Goal: Task Accomplishment & Management: Manage account settings

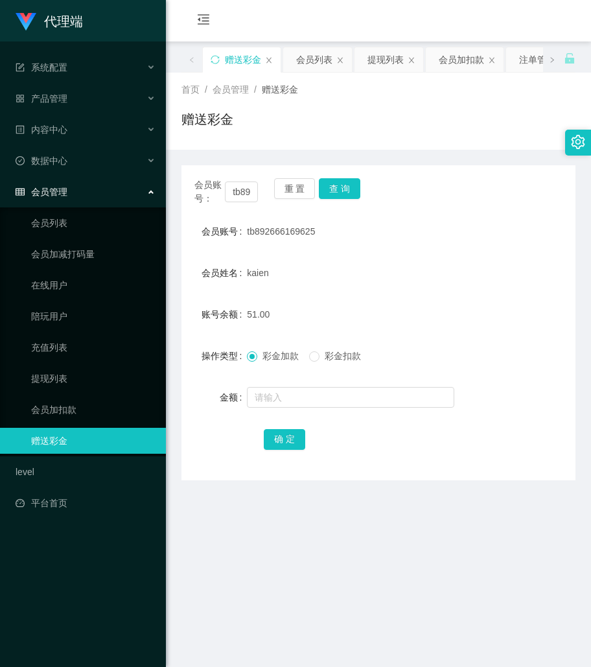
click at [436, 187] on div "会员账号： tb892666169625 重 置 查 询" at bounding box center [378, 191] width 394 height 27
click at [244, 192] on input "tb892666169625" at bounding box center [241, 191] width 33 height 21
drag, startPoint x: 244, startPoint y: 192, endPoint x: 280, endPoint y: 187, distance: 35.9
click at [244, 192] on input "tb892666169625" at bounding box center [241, 191] width 33 height 21
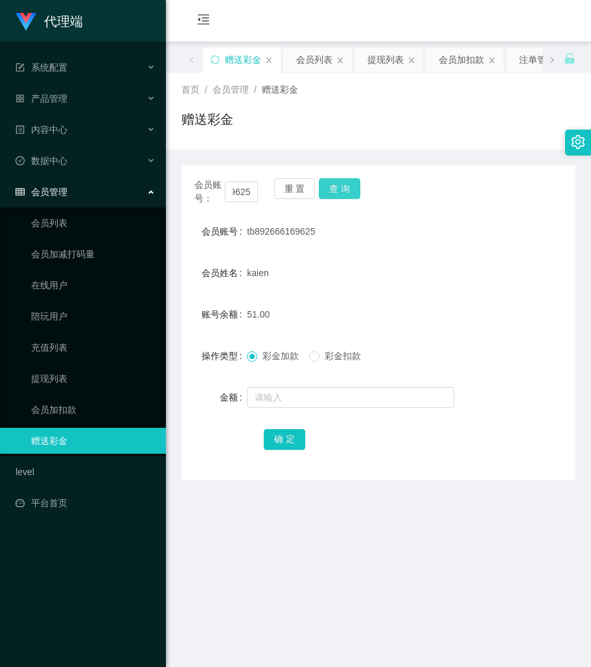
click at [336, 180] on button "查 询" at bounding box center [339, 188] width 41 height 21
click at [434, 317] on div "51.00" at bounding box center [362, 314] width 230 height 26
click at [472, 260] on div "会员姓名 kaien" at bounding box center [378, 273] width 394 height 26
click at [514, 205] on div "会员账号： tb892666169625 重 置 查 询 会员账号 tb892666169625 会员姓名 kaien 账号余额 51.00 操作类型 彩金加…" at bounding box center [378, 322] width 394 height 315
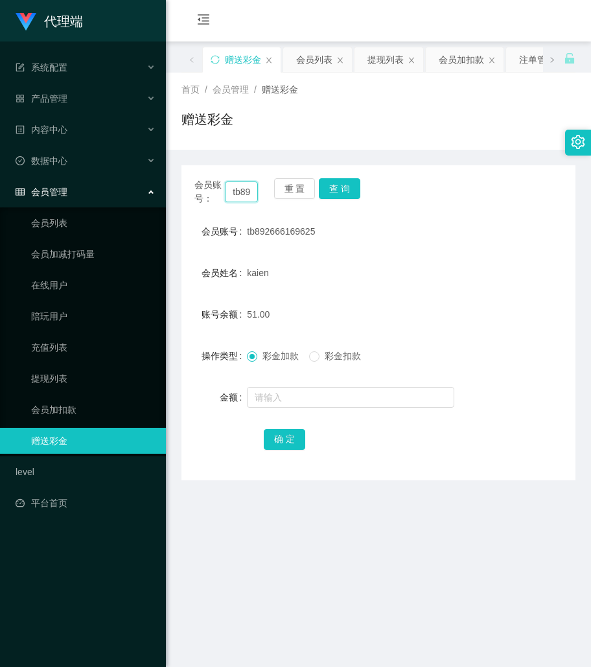
click at [240, 192] on input "tb892666169625" at bounding box center [241, 191] width 33 height 21
click at [359, 187] on div "会员账号： tb892666169625 重 置 查 询" at bounding box center [378, 191] width 394 height 27
click at [289, 398] on input "text" at bounding box center [350, 397] width 207 height 21
type input "32"
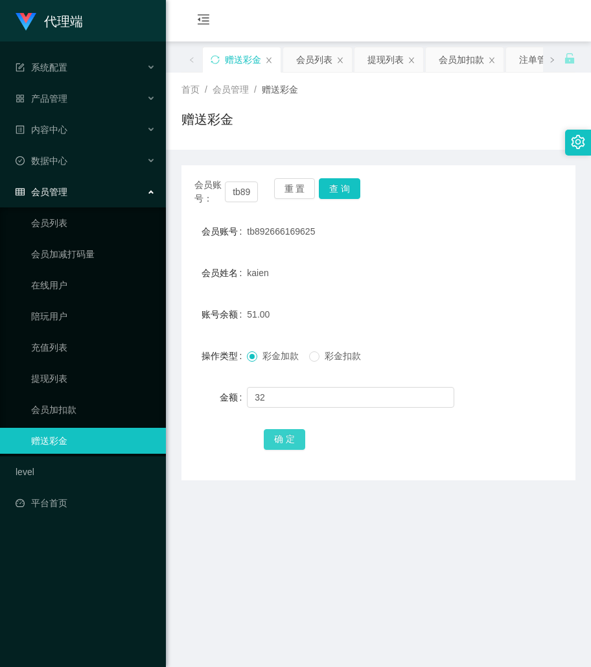
drag, startPoint x: 285, startPoint y: 441, endPoint x: 292, endPoint y: 439, distance: 6.8
click at [285, 441] on button "确 定" at bounding box center [284, 439] width 41 height 21
click at [426, 488] on main "关闭左侧 关闭右侧 关闭其它 刷新页面 赠送彩金 会员列表 提现列表 会员加扣款 注单管理 产品预设置 即时注单 开奖记录 首页 / 会员管理 / 赠送彩金 …" at bounding box center [378, 397] width 425 height 712
click at [358, 192] on button "查 询" at bounding box center [339, 188] width 41 height 21
click at [351, 191] on button "查 询" at bounding box center [339, 188] width 41 height 21
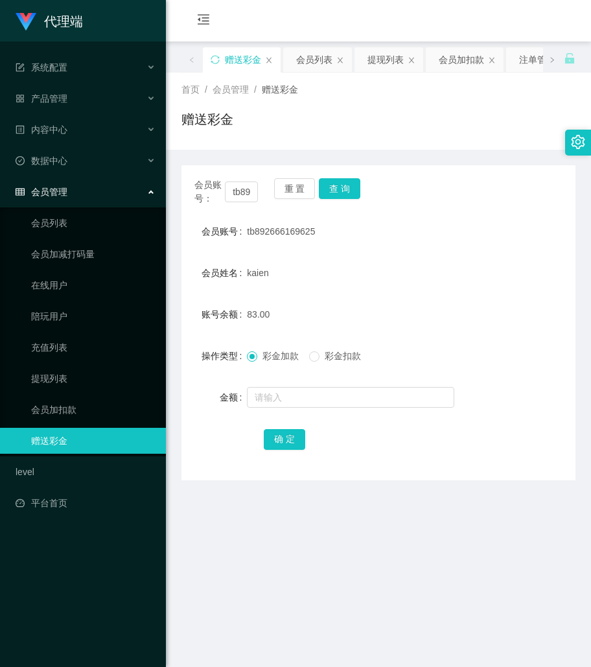
click at [424, 302] on div "83.00" at bounding box center [362, 314] width 230 height 26
click at [340, 187] on button "查 询" at bounding box center [339, 188] width 41 height 21
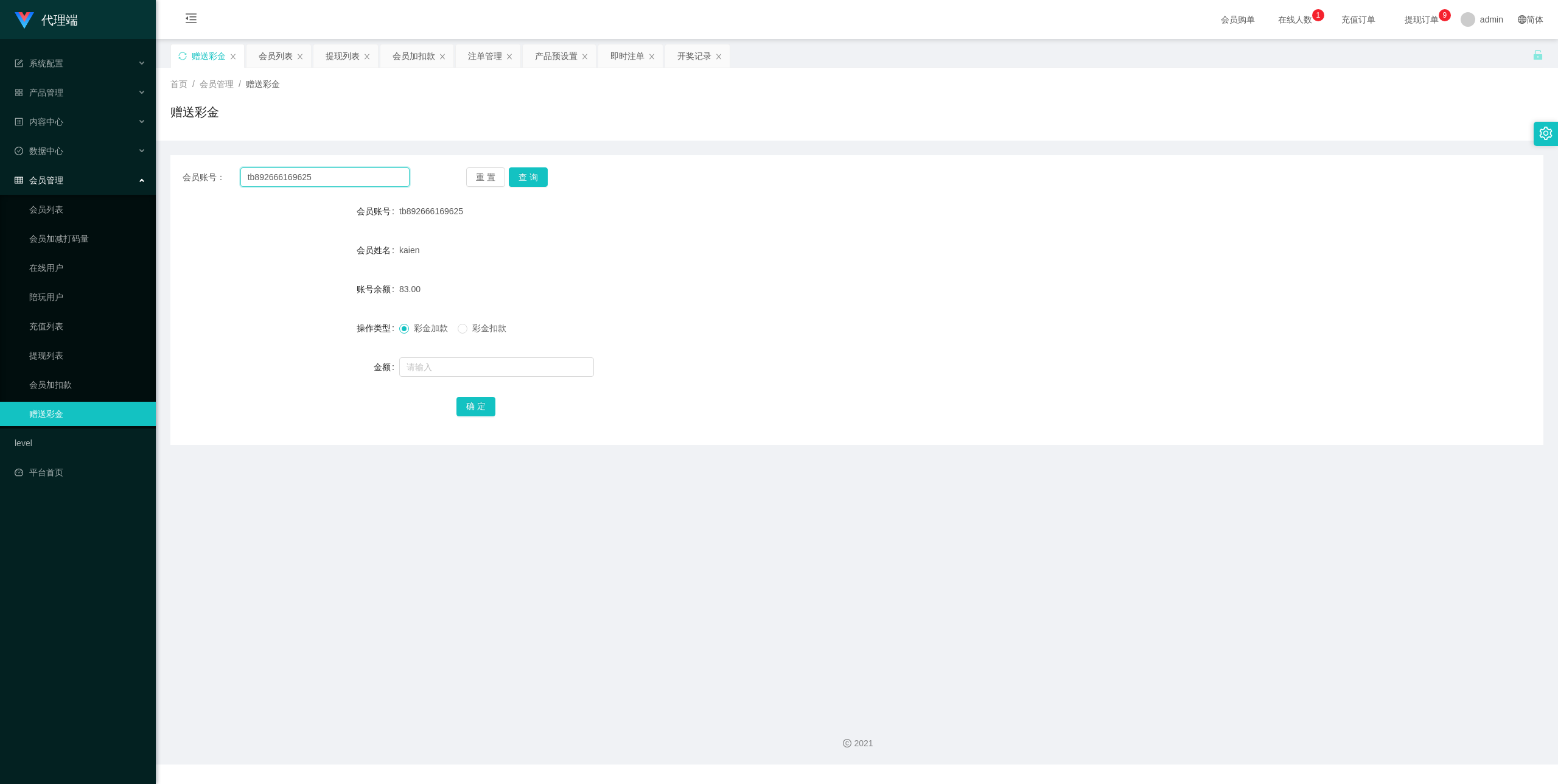
click at [305, 183] on input "tb892666169625" at bounding box center [325, 177] width 169 height 20
click at [515, 183] on button "查 询" at bounding box center [528, 177] width 39 height 20
click at [441, 363] on input "text" at bounding box center [496, 366] width 194 height 20
type input "125"
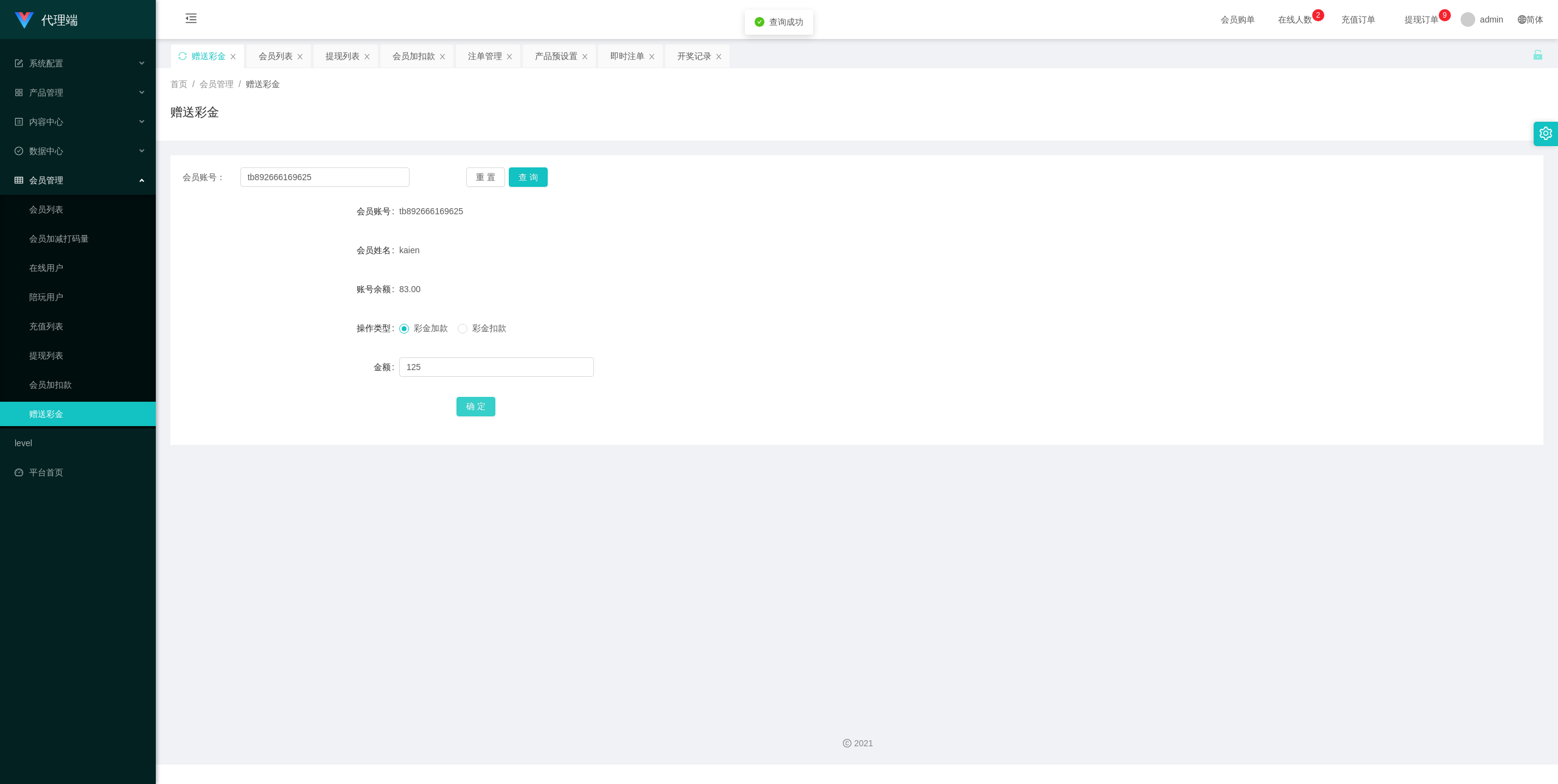
drag, startPoint x: 468, startPoint y: 403, endPoint x: 477, endPoint y: 404, distance: 9.1
click at [468, 403] on button "确 定" at bounding box center [475, 406] width 39 height 20
click at [307, 172] on input "tb892666169625" at bounding box center [325, 177] width 169 height 20
click at [535, 173] on button "查 询" at bounding box center [528, 177] width 39 height 20
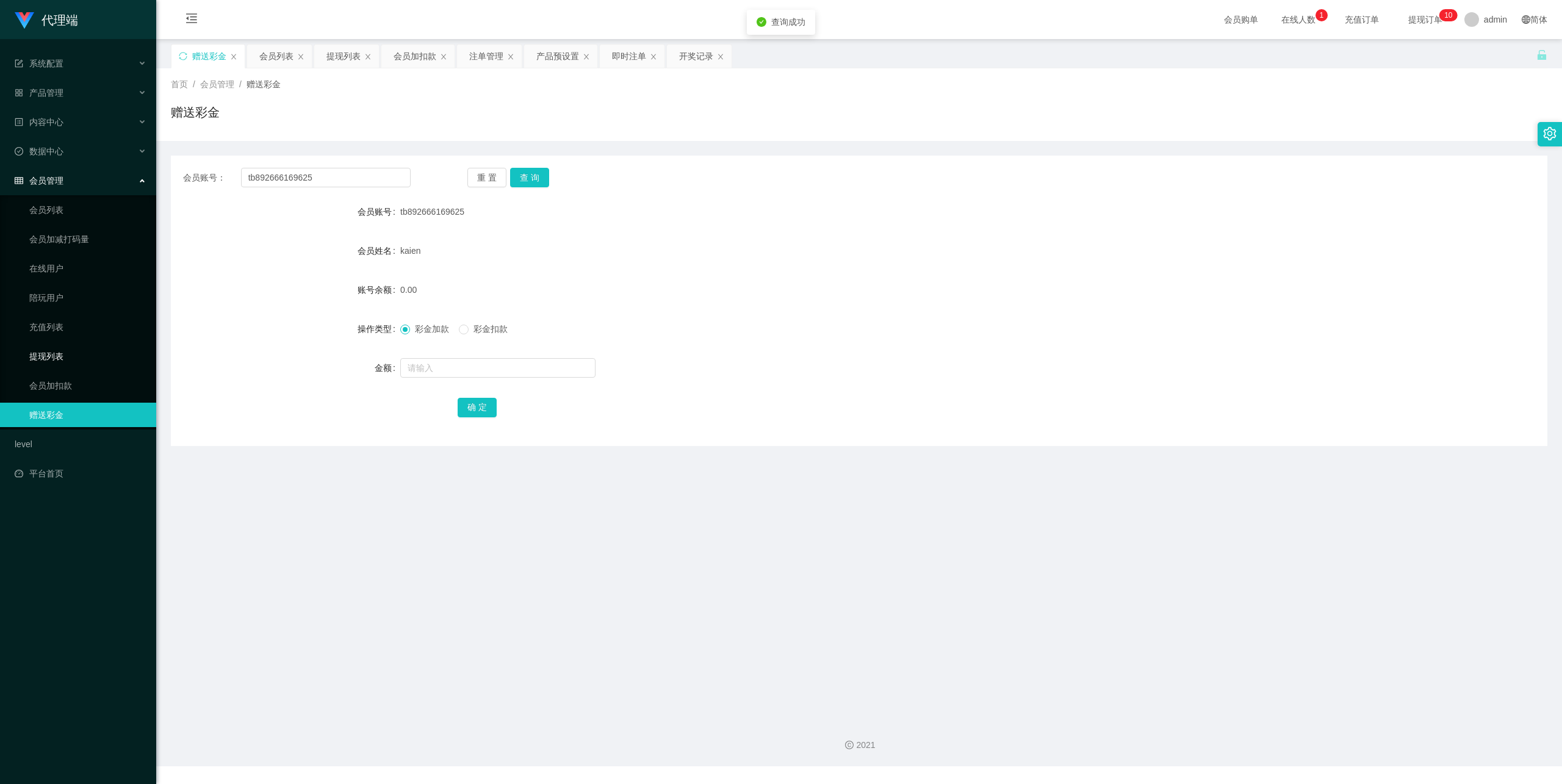
drag, startPoint x: 63, startPoint y: 347, endPoint x: 92, endPoint y: 344, distance: 29.2
click at [63, 347] on link "提现列表" at bounding box center [88, 356] width 117 height 24
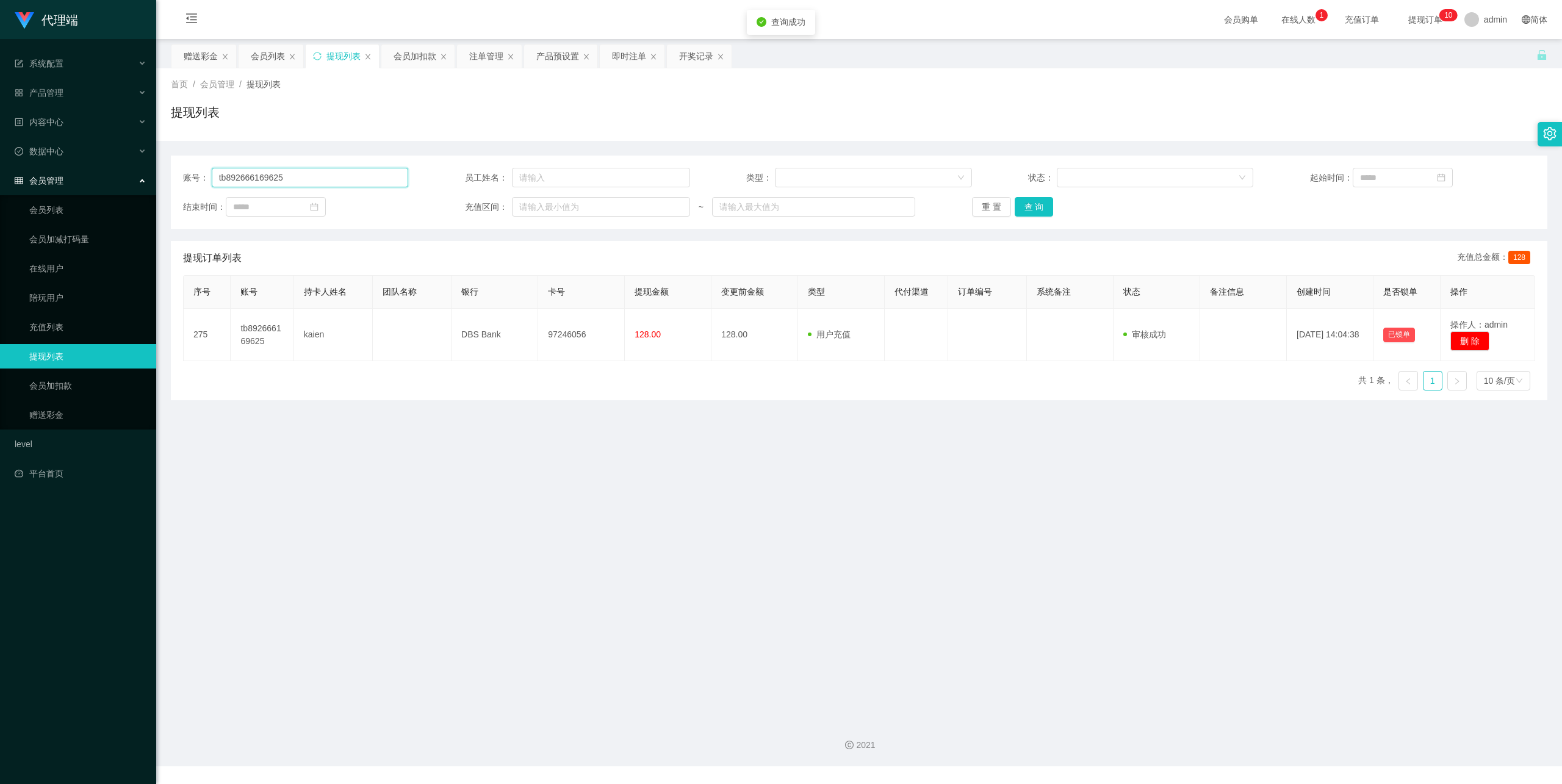
click at [315, 180] on input "tb892666169625" at bounding box center [310, 177] width 197 height 20
click at [1040, 206] on button "查 询" at bounding box center [1034, 206] width 39 height 20
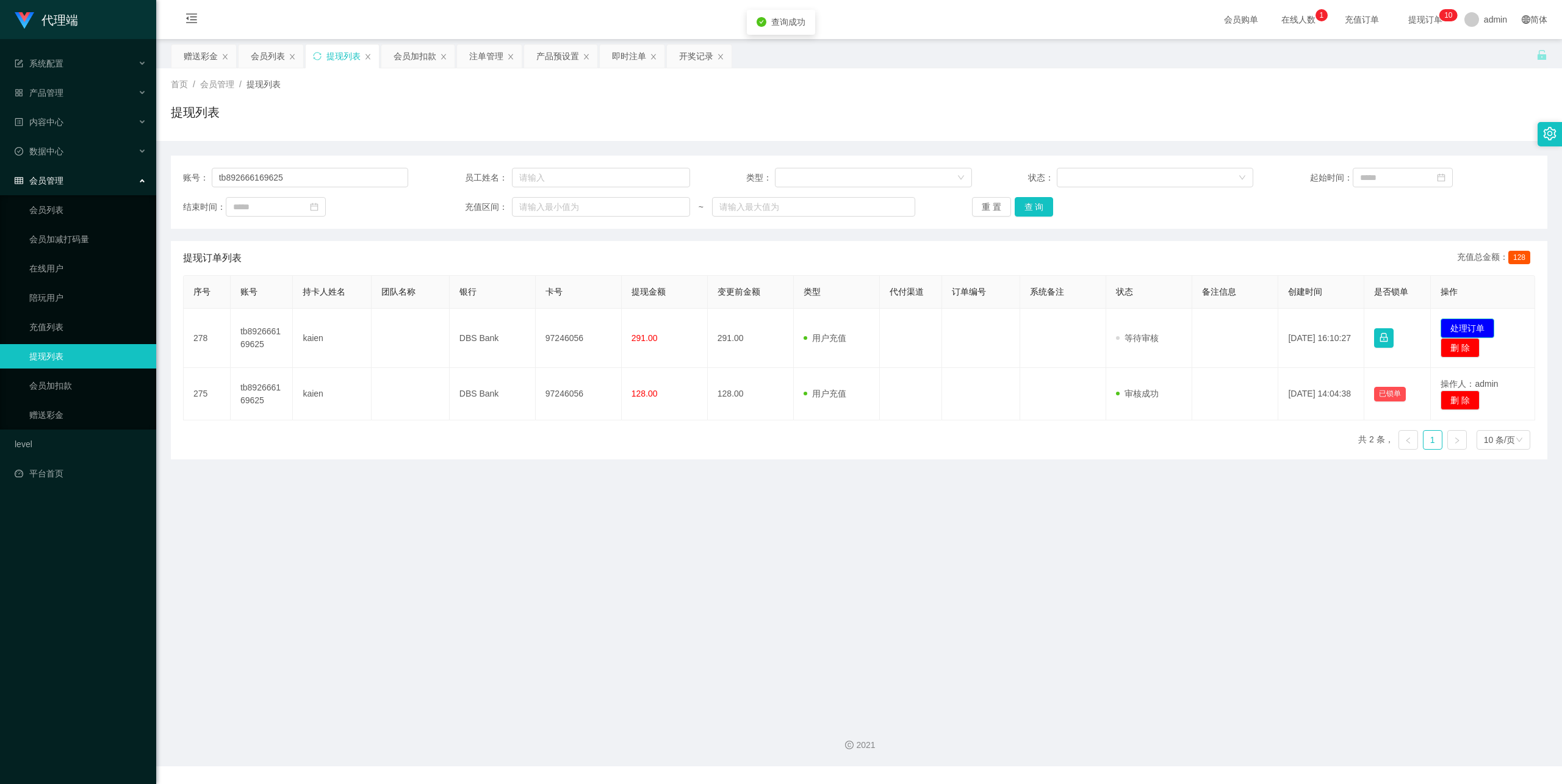
click at [1457, 323] on button "处理订单" at bounding box center [1467, 328] width 54 height 20
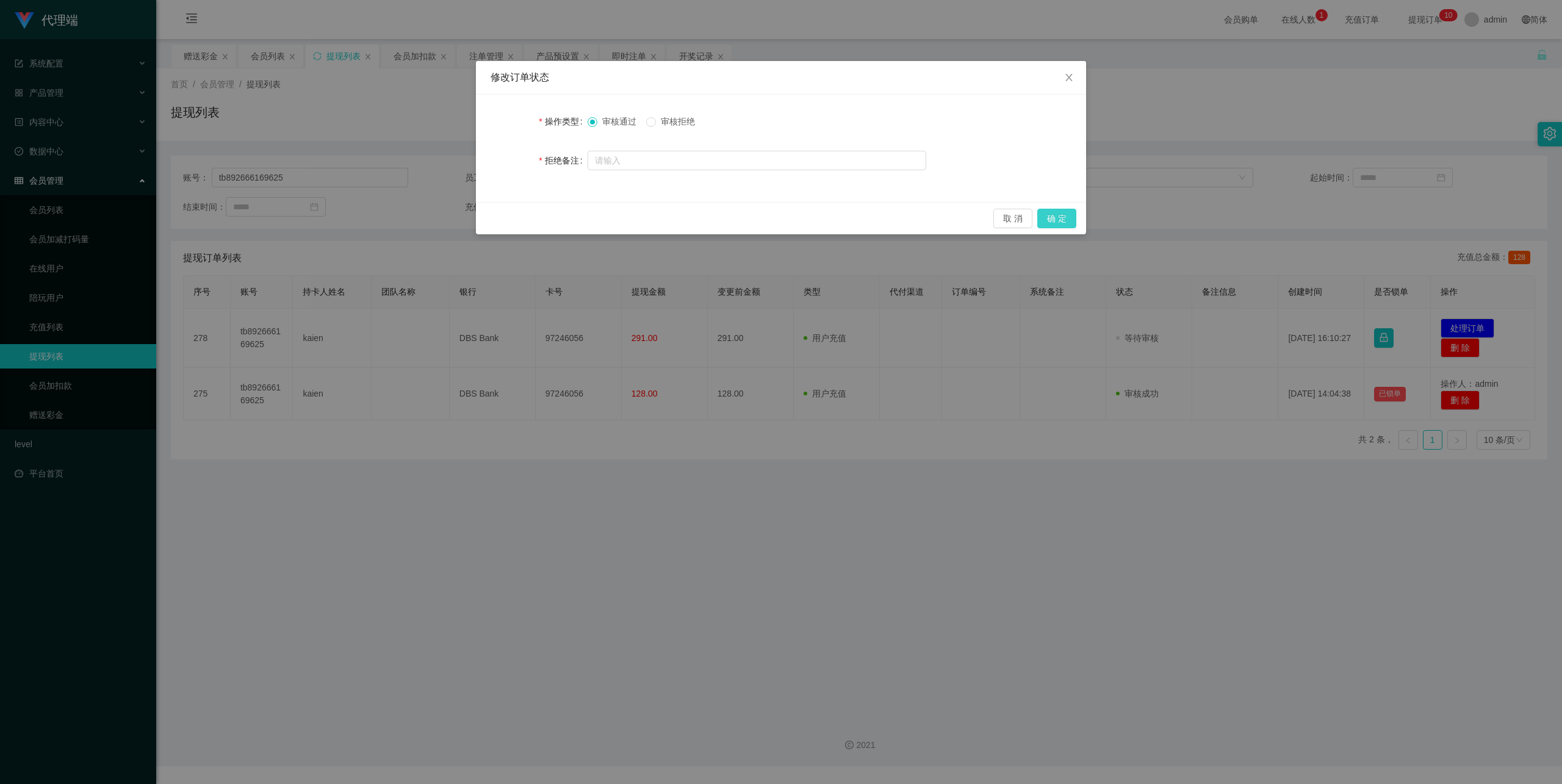
drag, startPoint x: 1071, startPoint y: 216, endPoint x: 1065, endPoint y: 218, distance: 6.3
click at [1071, 216] on button "确 定" at bounding box center [1056, 218] width 39 height 20
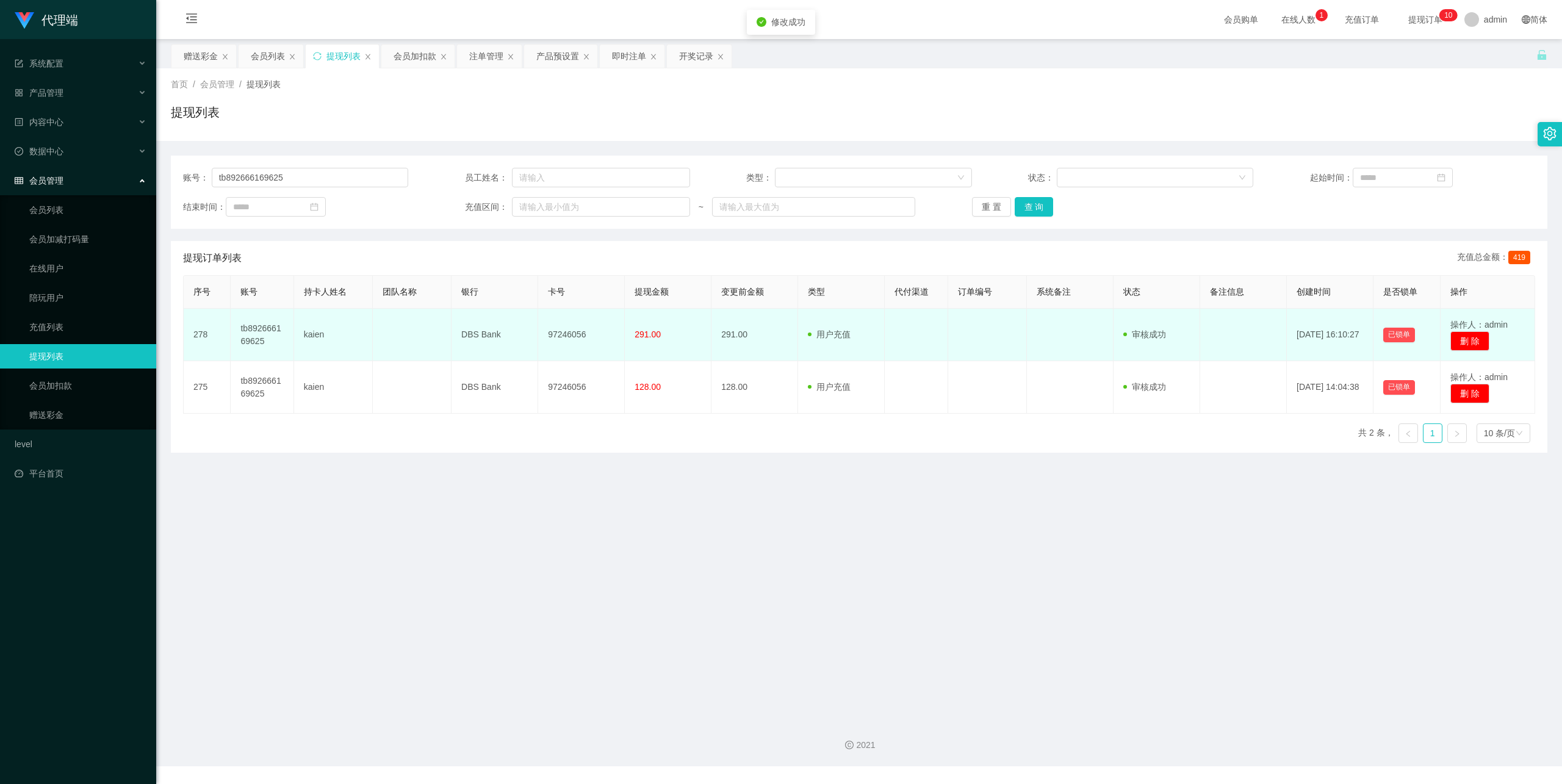
click at [562, 328] on td "97246056" at bounding box center [582, 335] width 87 height 53
copy td "97246056"
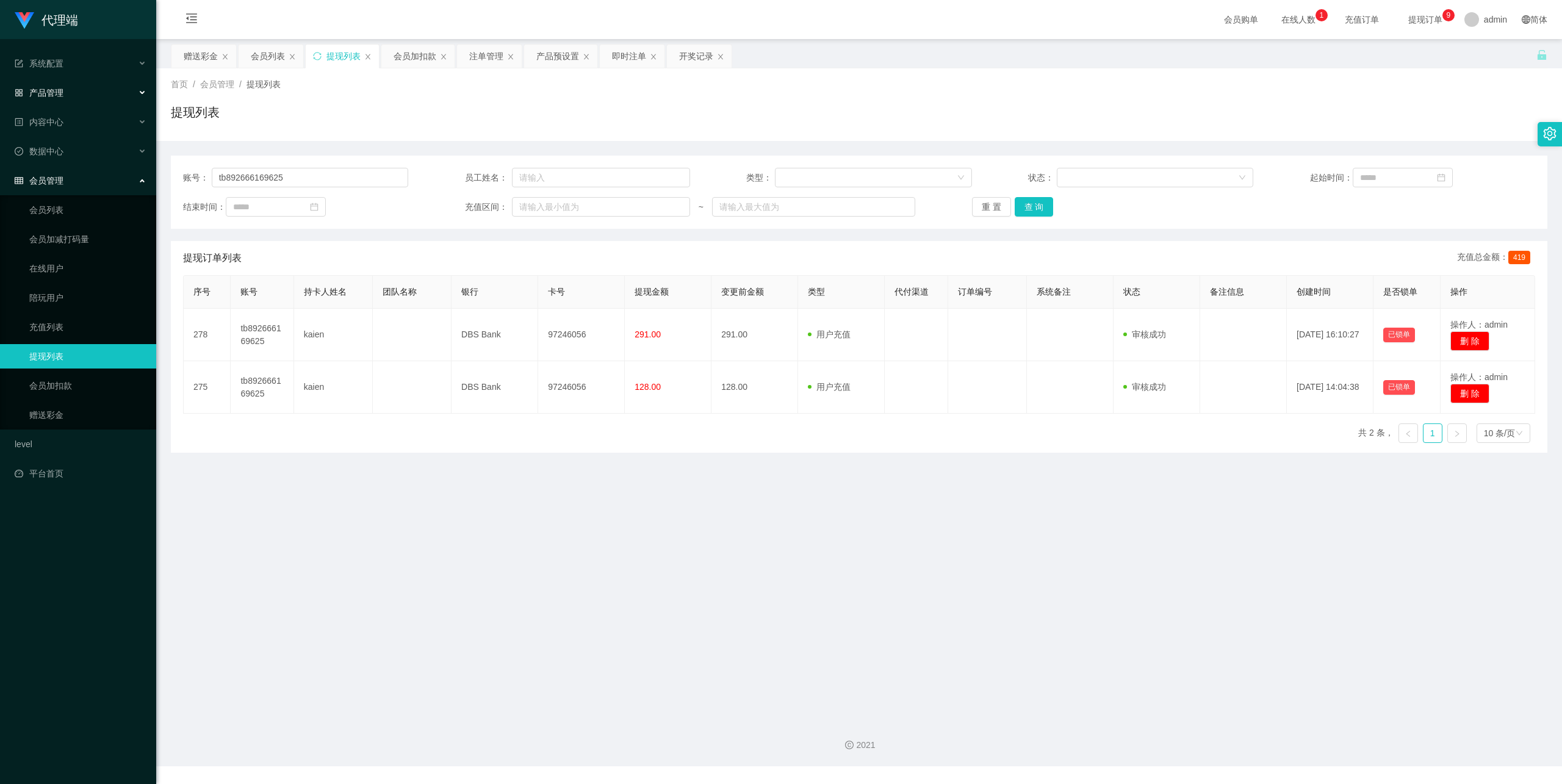
click at [87, 86] on div "产品管理" at bounding box center [78, 93] width 156 height 24
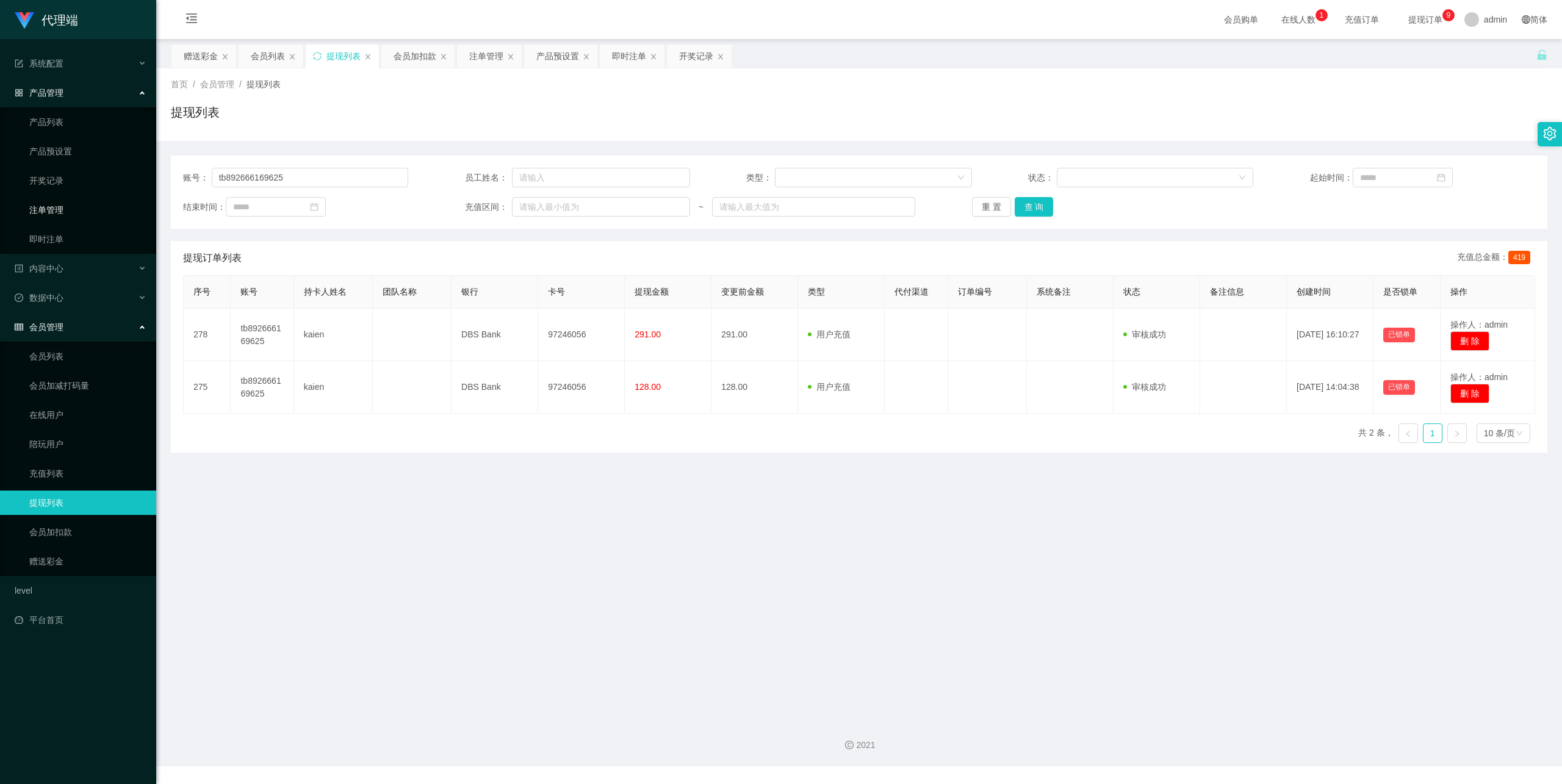
click at [65, 209] on link "注单管理" at bounding box center [88, 210] width 117 height 24
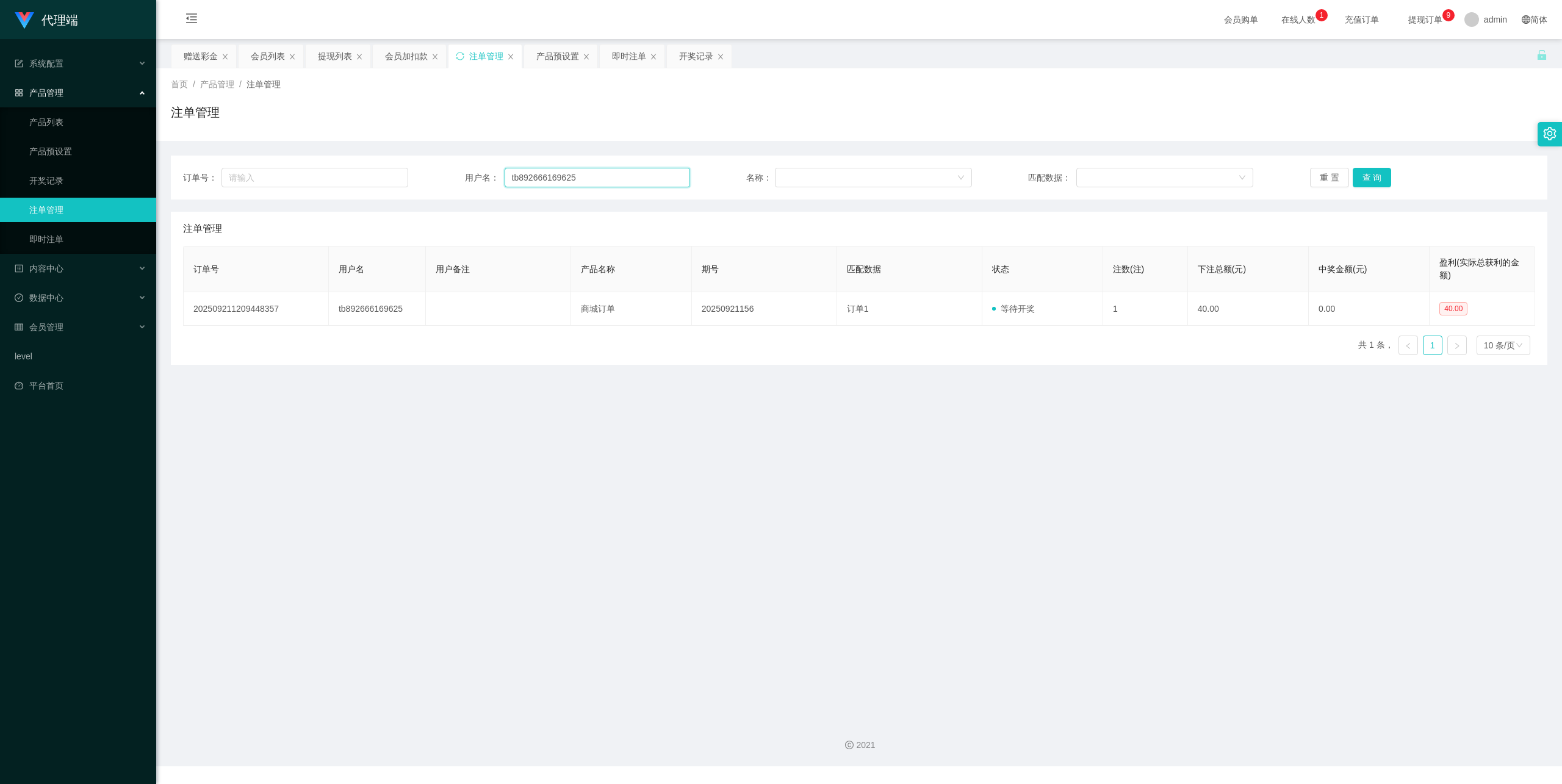
click at [554, 183] on input "tb892666169625" at bounding box center [597, 177] width 185 height 20
click at [1368, 180] on button "查 询" at bounding box center [1372, 177] width 39 height 20
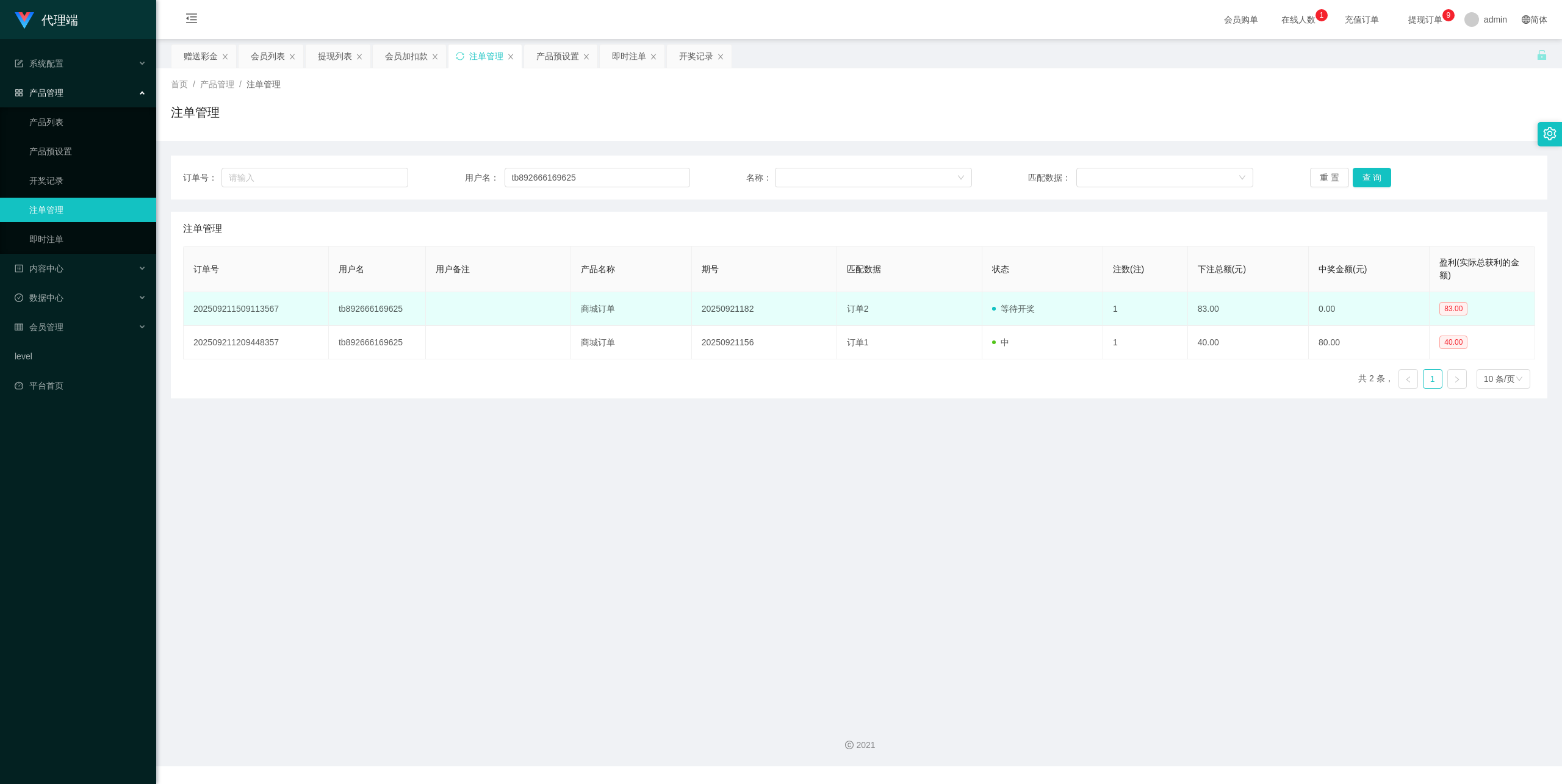
click at [252, 308] on td "202509211509113567" at bounding box center [256, 309] width 145 height 34
copy td "202509211509113567"
click at [608, 310] on td "商城订单" at bounding box center [632, 309] width 121 height 34
click at [247, 308] on td "202509211509113567" at bounding box center [256, 309] width 145 height 34
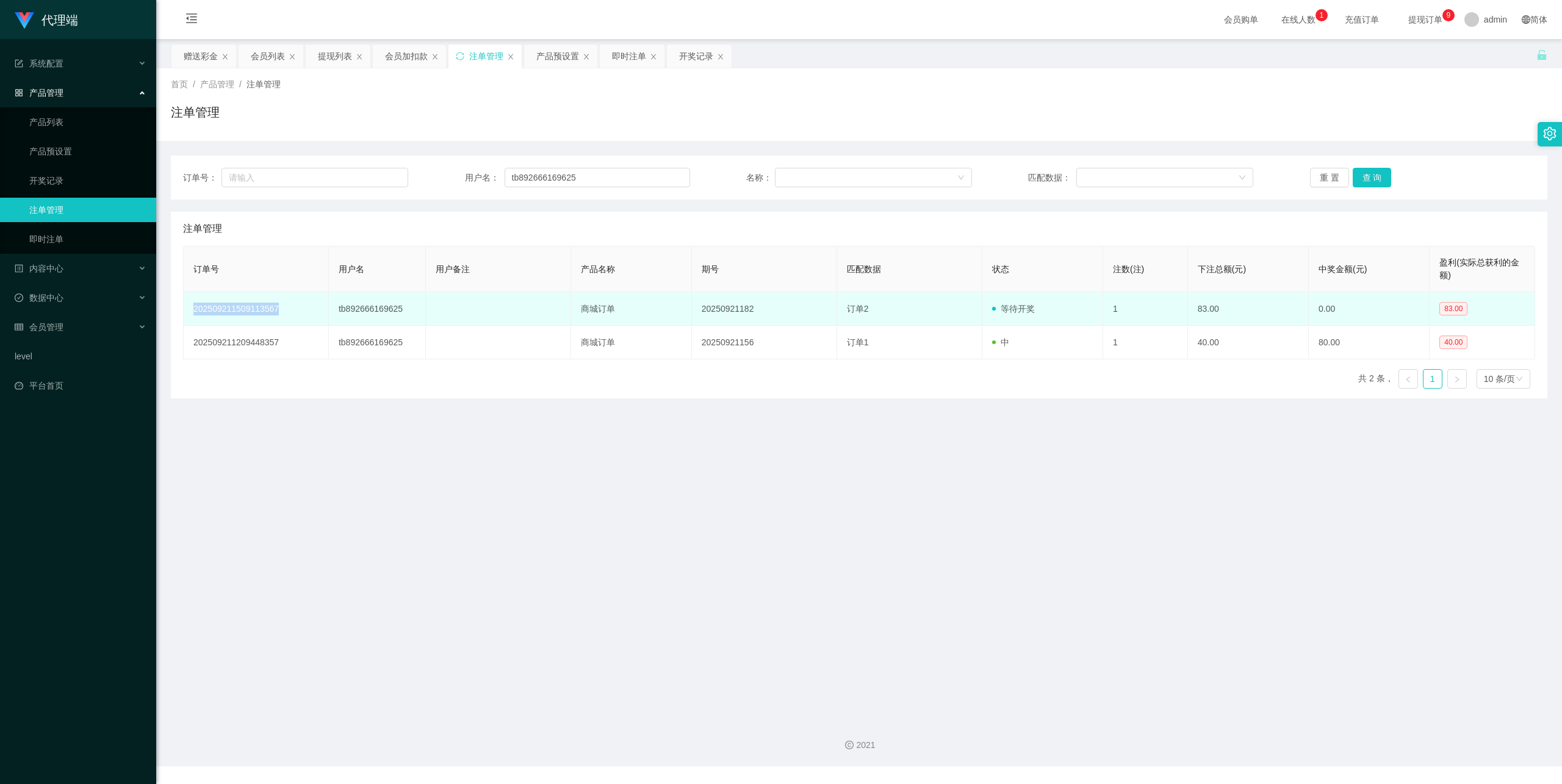
click at [247, 308] on td "202509211509113567" at bounding box center [256, 309] width 145 height 34
copy td "202509211509113567"
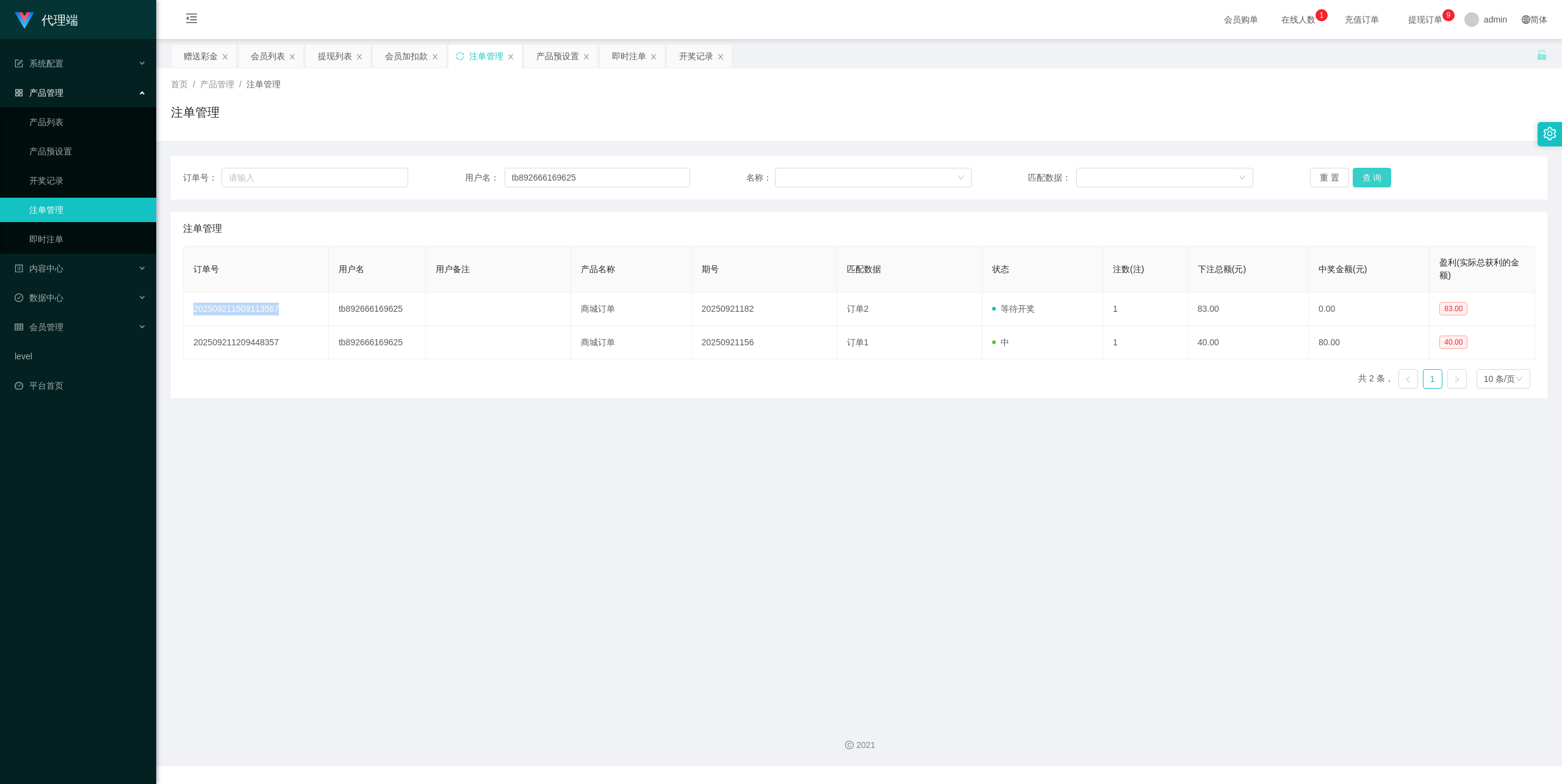
click at [1365, 181] on button "查 询" at bounding box center [1372, 177] width 39 height 20
click at [521, 177] on input "tb892666169625" at bounding box center [597, 177] width 185 height 20
click at [1360, 181] on button "查 询" at bounding box center [1372, 177] width 39 height 20
click at [1361, 181] on button "查 询" at bounding box center [1372, 177] width 39 height 20
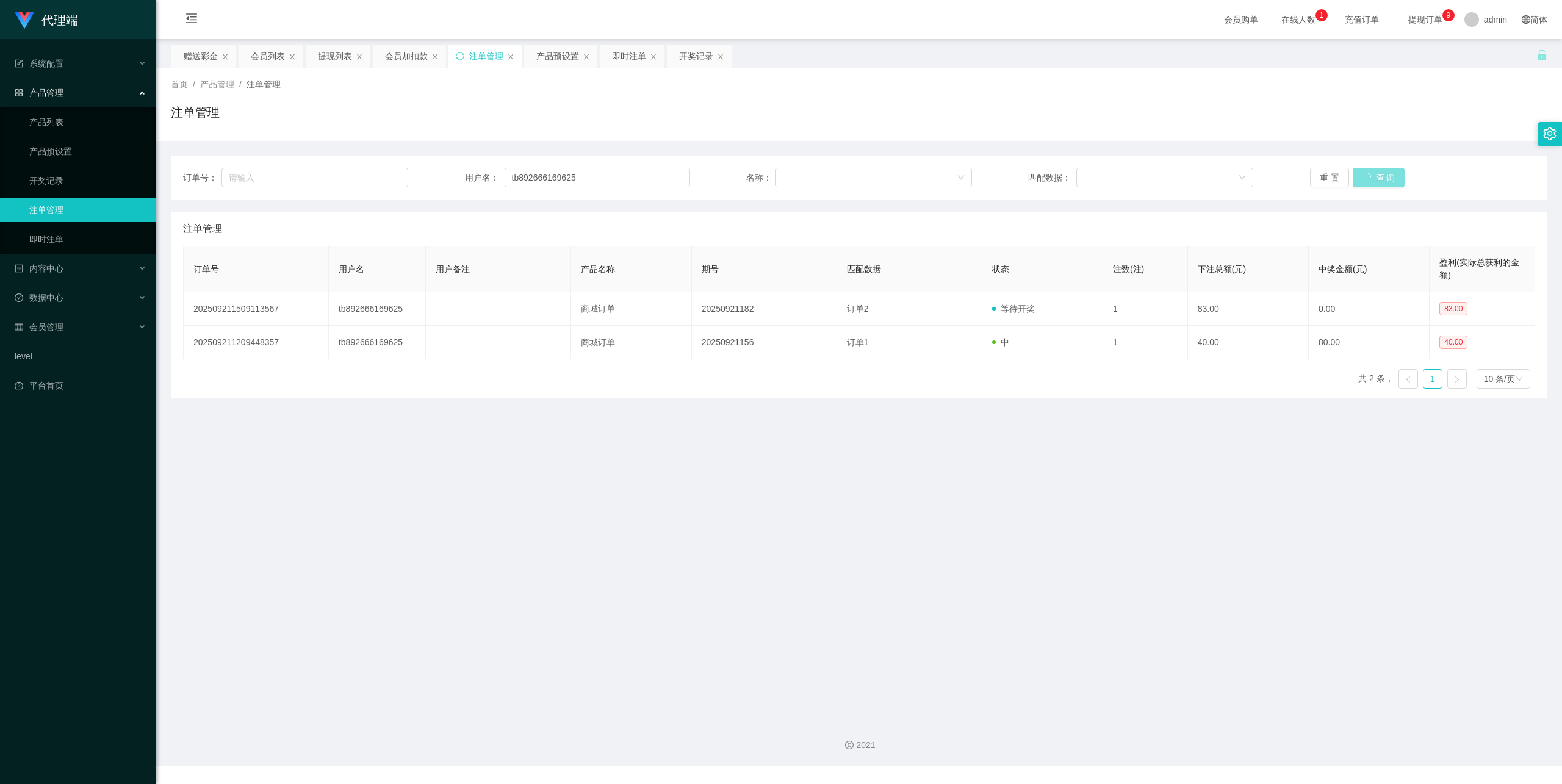
click at [1361, 181] on div "重 置 查 询" at bounding box center [1422, 177] width 225 height 20
click at [1361, 181] on button "查 询" at bounding box center [1372, 177] width 39 height 20
click at [1377, 179] on button "查 询" at bounding box center [1372, 177] width 39 height 20
click at [72, 314] on div "会员管理" at bounding box center [78, 327] width 156 height 24
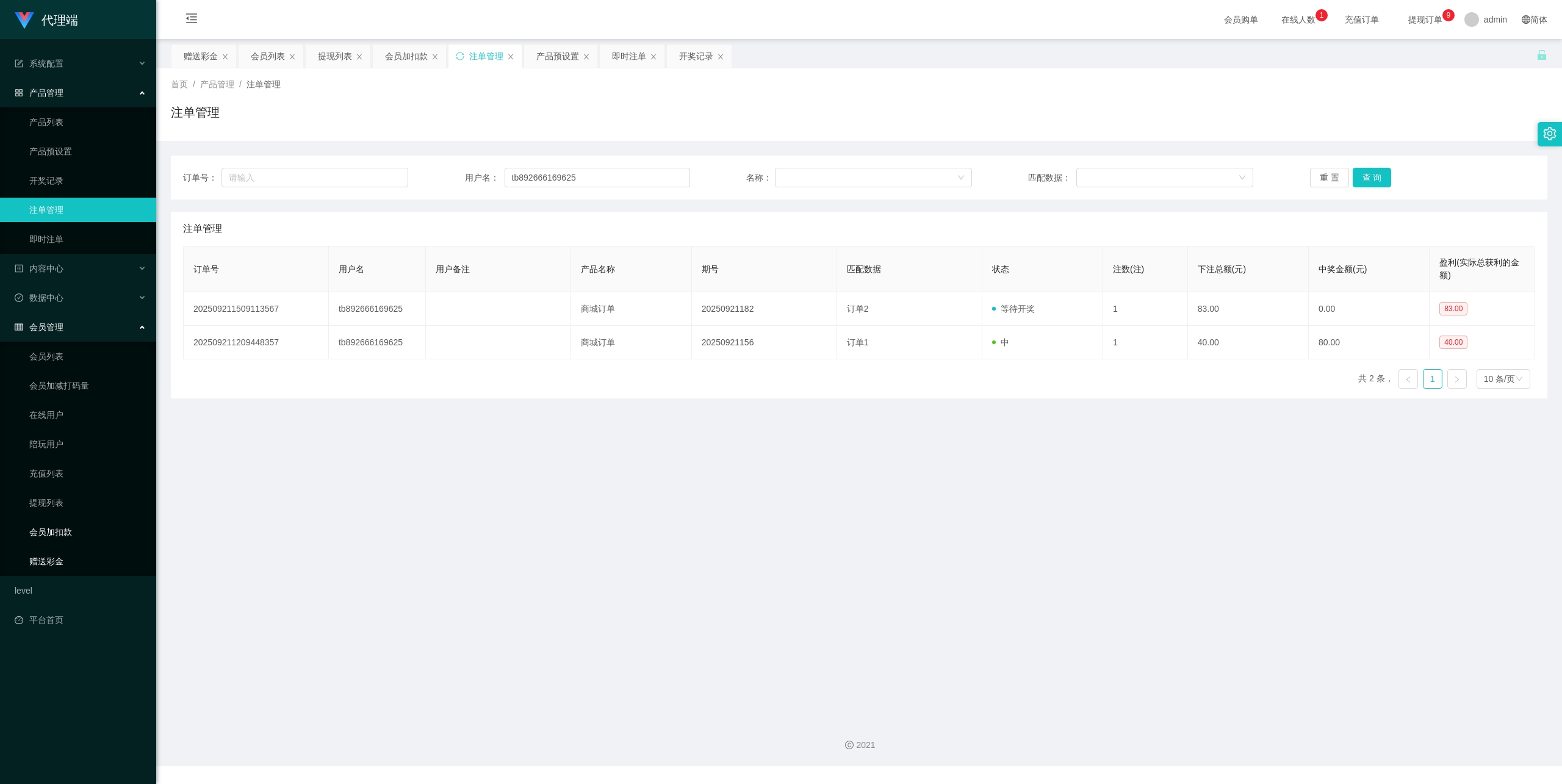
drag, startPoint x: 70, startPoint y: 549, endPoint x: 86, endPoint y: 526, distance: 28.0
click at [70, 549] on link "赠送彩金" at bounding box center [88, 561] width 117 height 24
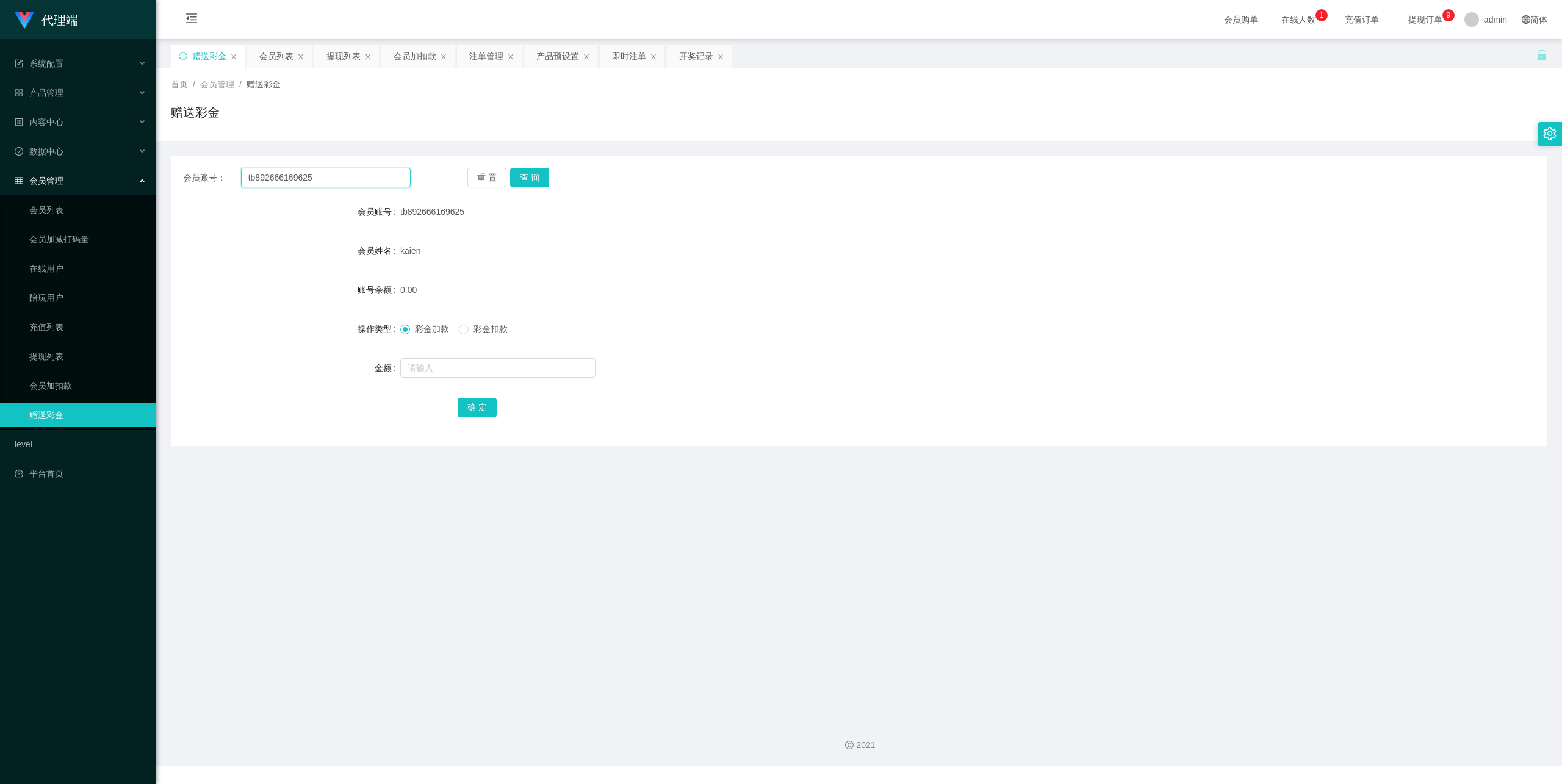
click at [351, 181] on input "tb892666169625" at bounding box center [326, 177] width 169 height 20
click at [537, 168] on button "查 询" at bounding box center [529, 177] width 39 height 20
click at [367, 188] on div "会员账号： tb892666169625 重 置 查 询 会员账号 tb892666169625 会员姓名 kaien 账号余额 0.00 操作类型 彩金加款…" at bounding box center [859, 300] width 1377 height 290
click at [364, 188] on div "会员账号： tb892666169625 重 置 查 询 会员账号 tb892666169625 会员姓名 kaien 账号余额 0.00 操作类型 彩金加款…" at bounding box center [859, 300] width 1377 height 290
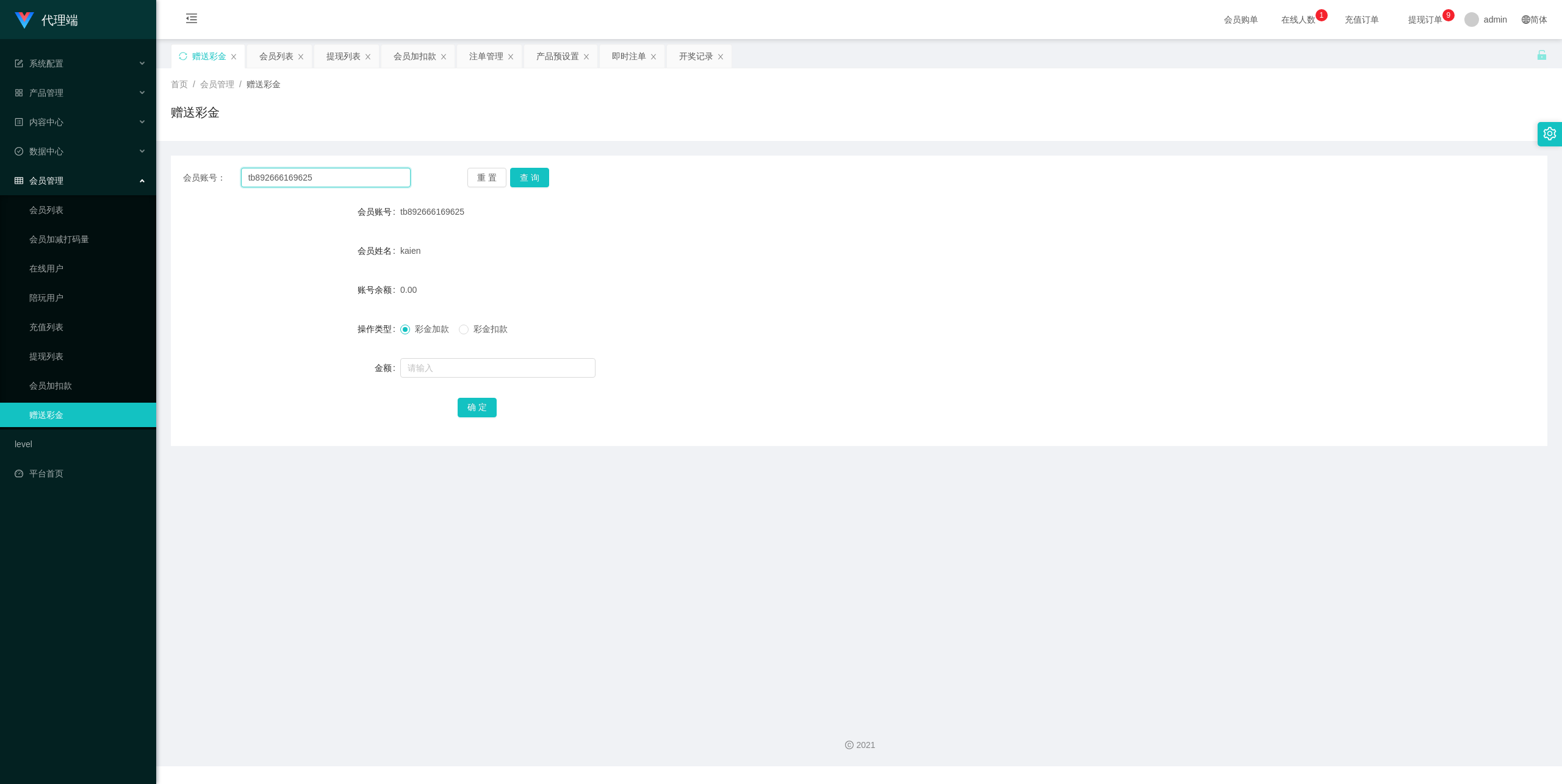
click at [358, 183] on input "tb892666169625" at bounding box center [326, 177] width 169 height 20
click at [518, 178] on button "查 询" at bounding box center [529, 177] width 39 height 20
click at [442, 362] on input "text" at bounding box center [497, 367] width 195 height 20
type input "9"
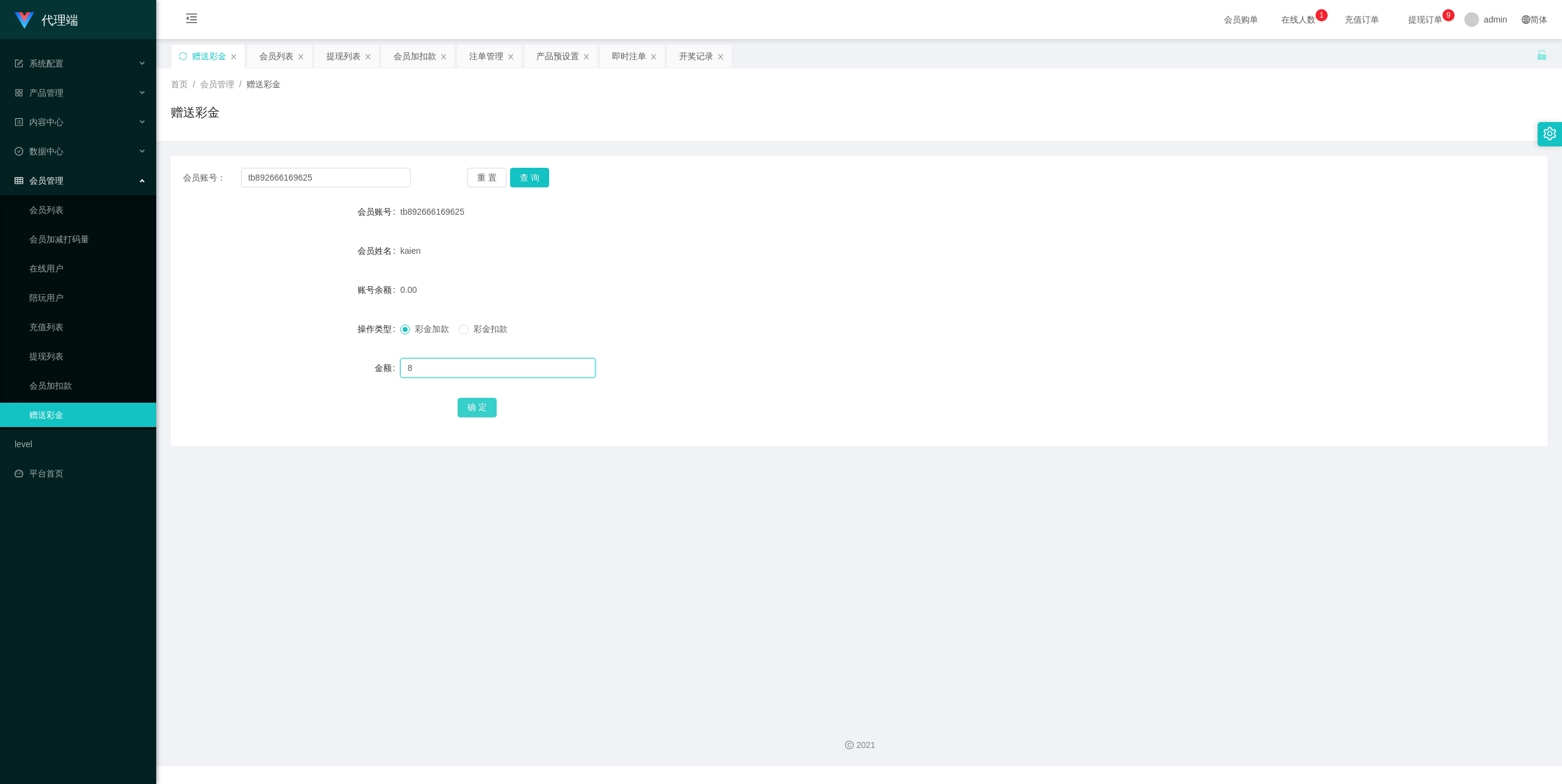
type input "8"
click at [484, 408] on button "确 定" at bounding box center [476, 407] width 39 height 20
click at [539, 174] on button "查 询" at bounding box center [529, 177] width 39 height 20
click at [539, 174] on div "重 置 查 询" at bounding box center [581, 177] width 228 height 20
click at [539, 174] on button "查 询" at bounding box center [529, 177] width 39 height 20
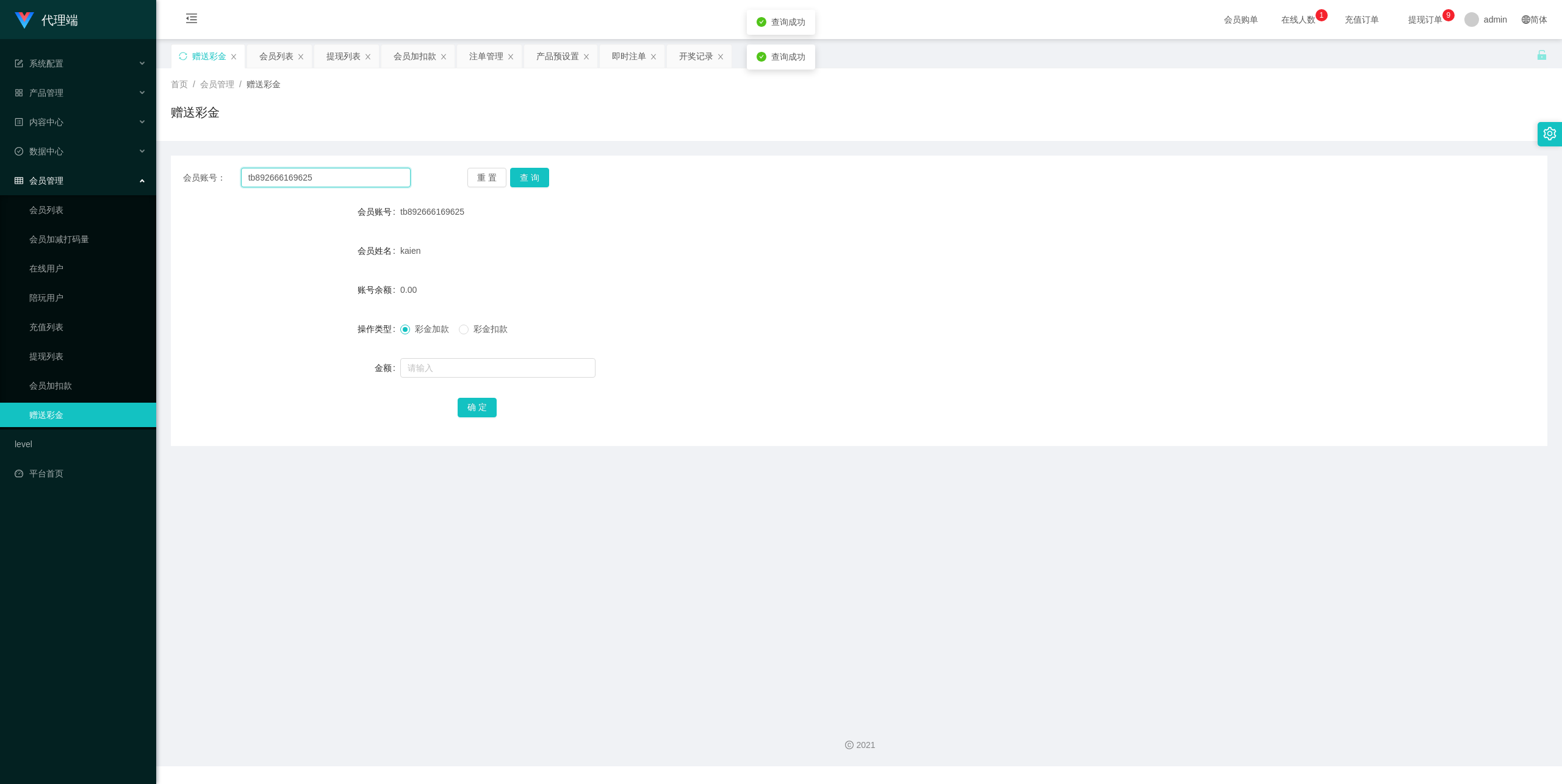
click at [354, 181] on input "tb892666169625" at bounding box center [326, 177] width 169 height 20
click at [542, 172] on button "查 询" at bounding box center [529, 177] width 39 height 20
click at [542, 172] on div "重 置 查 询" at bounding box center [581, 177] width 228 height 20
click at [542, 172] on button "查 询" at bounding box center [529, 177] width 39 height 20
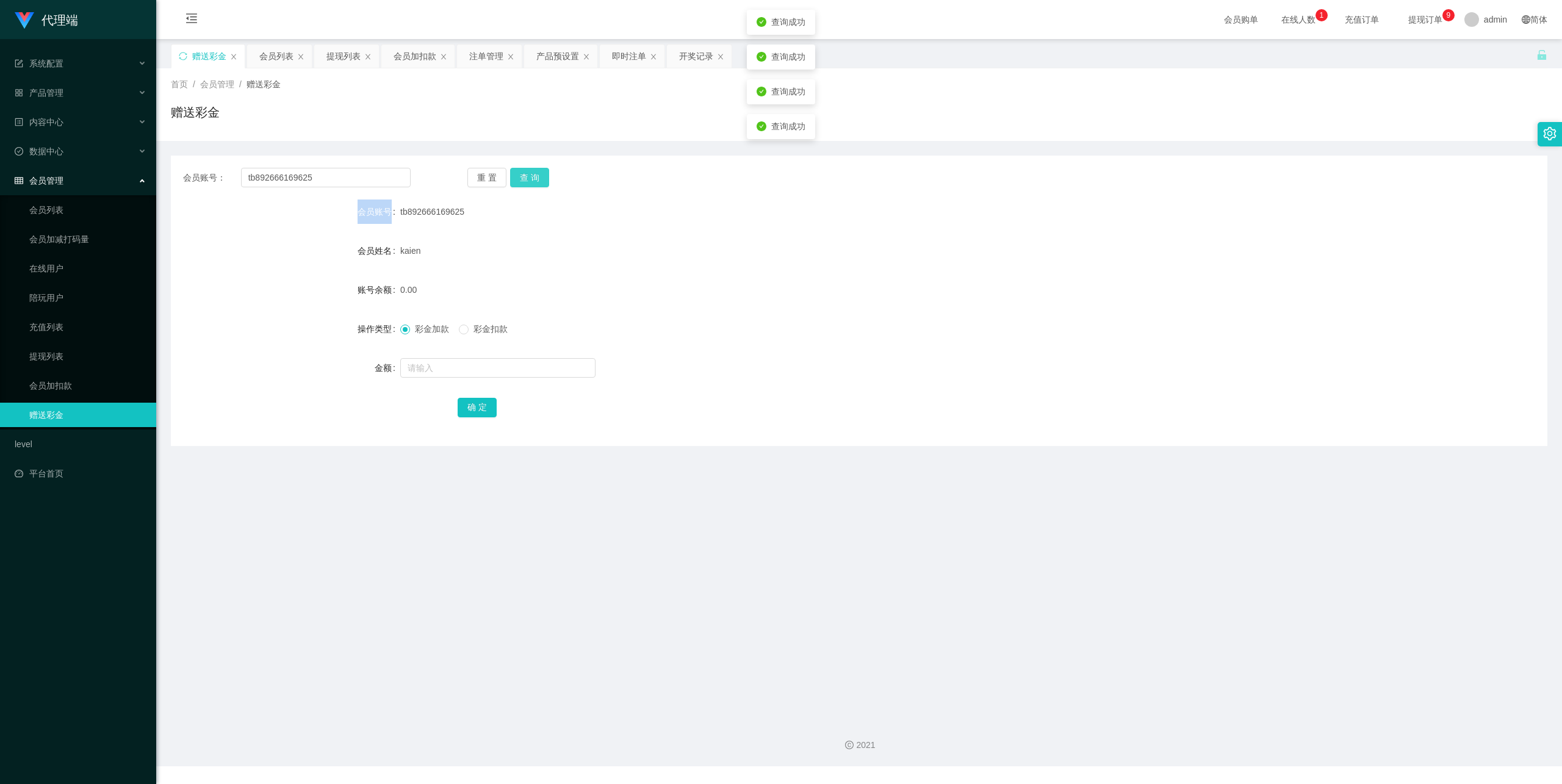
click at [542, 172] on div "重 置 查 询" at bounding box center [581, 177] width 228 height 20
click at [360, 170] on input "tb892666169625" at bounding box center [326, 177] width 169 height 20
click at [421, 356] on div at bounding box center [801, 368] width 803 height 24
click at [422, 364] on input "text" at bounding box center [497, 367] width 195 height 20
type input "8"
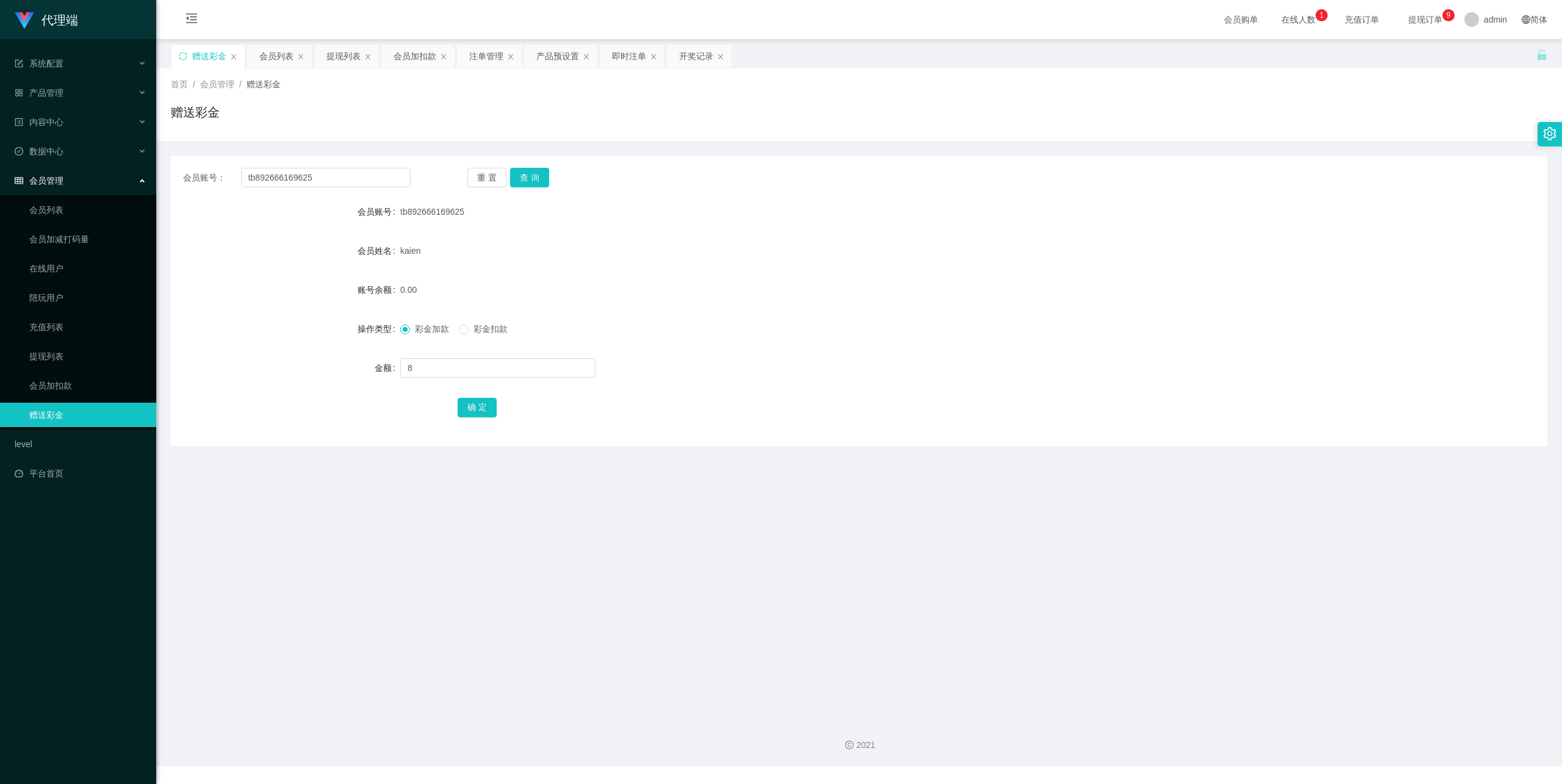
click at [531, 162] on div "会员账号： tb892666169625 重 置 查 询 会员账号 tb892666169625 会员姓名 kaien 账号余额 0.00 操作类型 彩金加款…" at bounding box center [859, 300] width 1377 height 290
click at [531, 169] on button "查 询" at bounding box center [529, 177] width 39 height 20
click at [424, 366] on input "text" at bounding box center [497, 367] width 195 height 20
type input "8"
click at [469, 406] on button "确 定" at bounding box center [476, 407] width 39 height 20
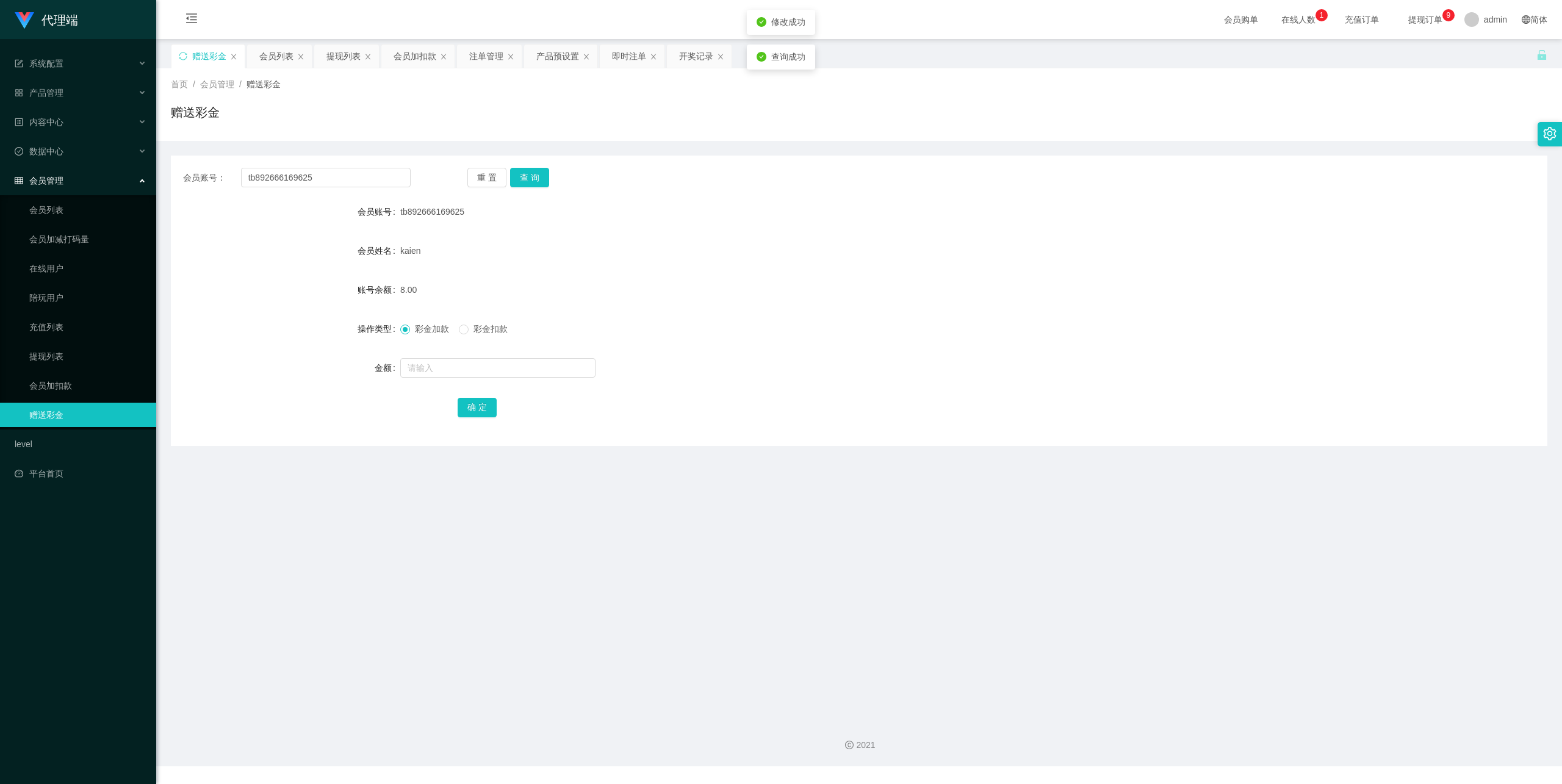
click at [605, 271] on form "会员账号 tb892666169625 会员姓名 kaien 账号余额 8.00 操作类型 彩金加款 彩金扣款 金额 确 定" at bounding box center [859, 309] width 1377 height 219
click at [286, 174] on input "tb892666169625" at bounding box center [326, 177] width 169 height 20
click at [523, 178] on button "查 询" at bounding box center [529, 177] width 39 height 20
click at [526, 177] on button "查 询" at bounding box center [529, 177] width 39 height 20
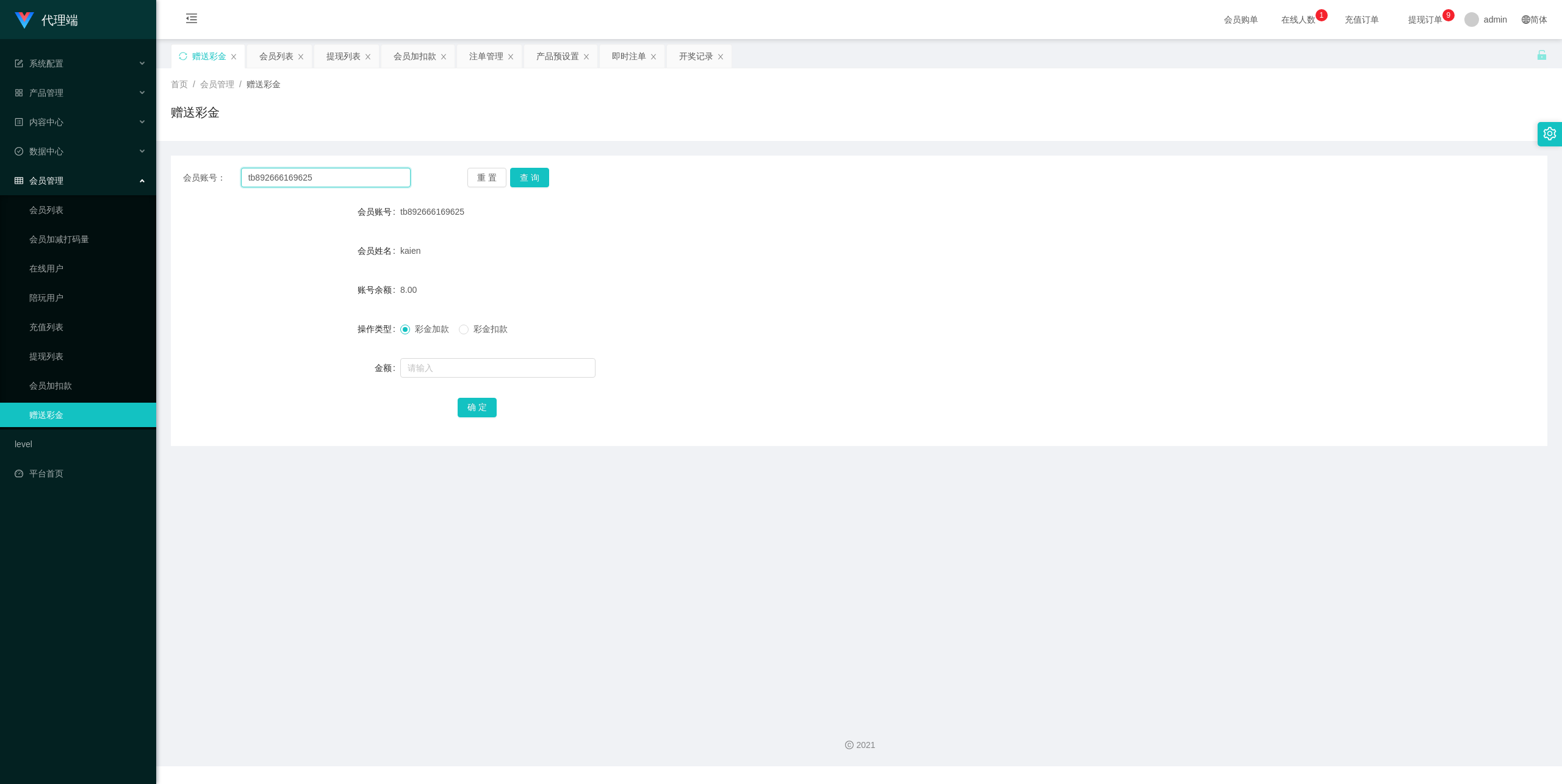
click at [311, 173] on input "tb892666169625" at bounding box center [326, 177] width 169 height 20
click at [530, 174] on button "查 询" at bounding box center [529, 177] width 39 height 20
click at [521, 177] on button "查 询" at bounding box center [529, 177] width 39 height 20
click at [347, 165] on div "会员账号： tb892666169625 重 置 查 询 会员账号 tb892666169625 会员姓名 kaien 账号余额 8.00 操作类型 彩金加款…" at bounding box center [859, 300] width 1377 height 290
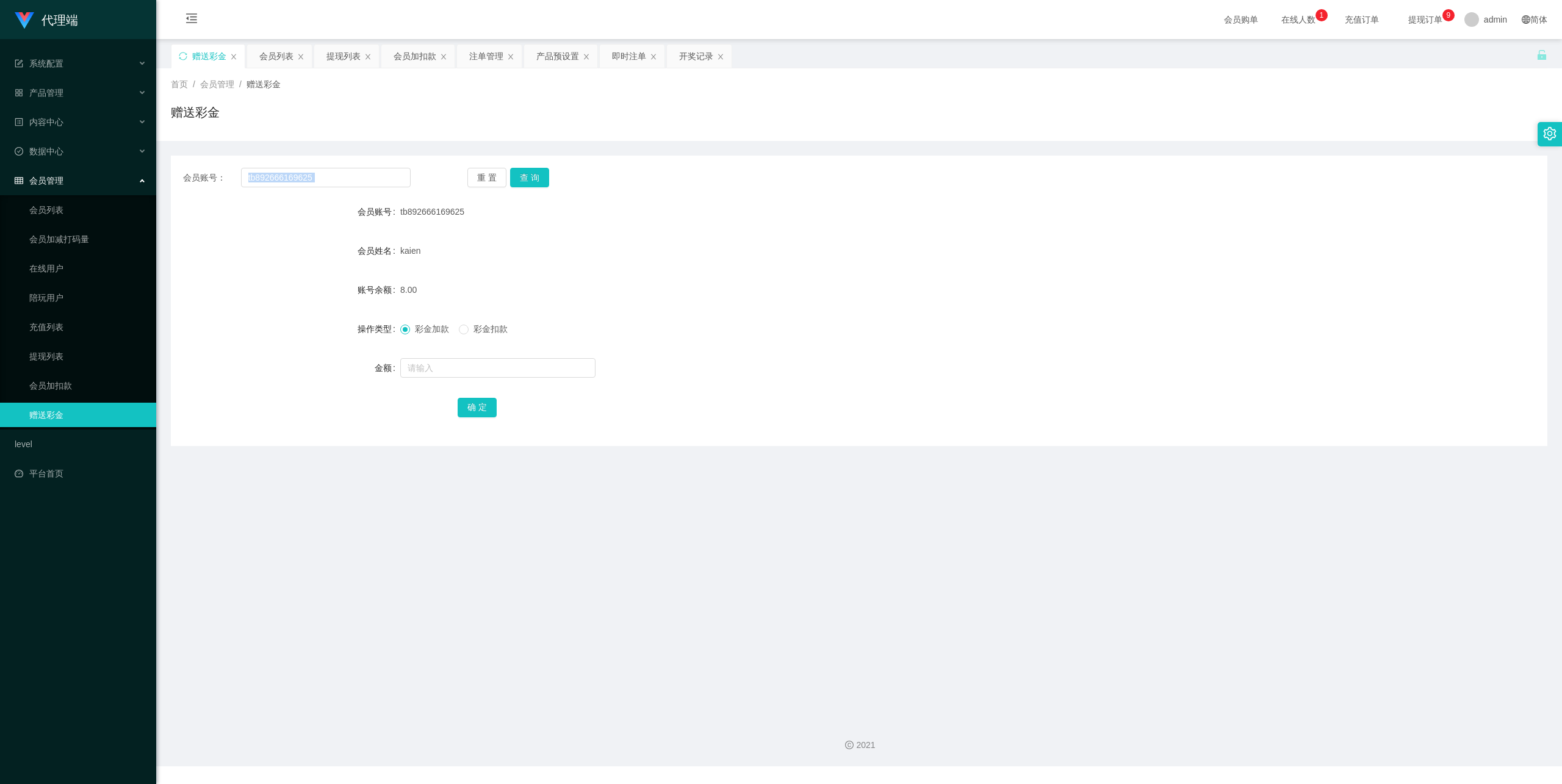
click at [347, 165] on div "会员账号： tb892666169625 重 置 查 询 会员账号 tb892666169625 会员姓名 kaien 账号余额 8.00 操作类型 彩金加款…" at bounding box center [859, 300] width 1377 height 290
click at [531, 177] on button "查 询" at bounding box center [529, 177] width 39 height 20
click at [437, 361] on input "text" at bounding box center [497, 367] width 195 height 20
drag, startPoint x: 66, startPoint y: 378, endPoint x: 99, endPoint y: 375, distance: 33.1
click at [66, 378] on link "会员加扣款" at bounding box center [88, 386] width 117 height 24
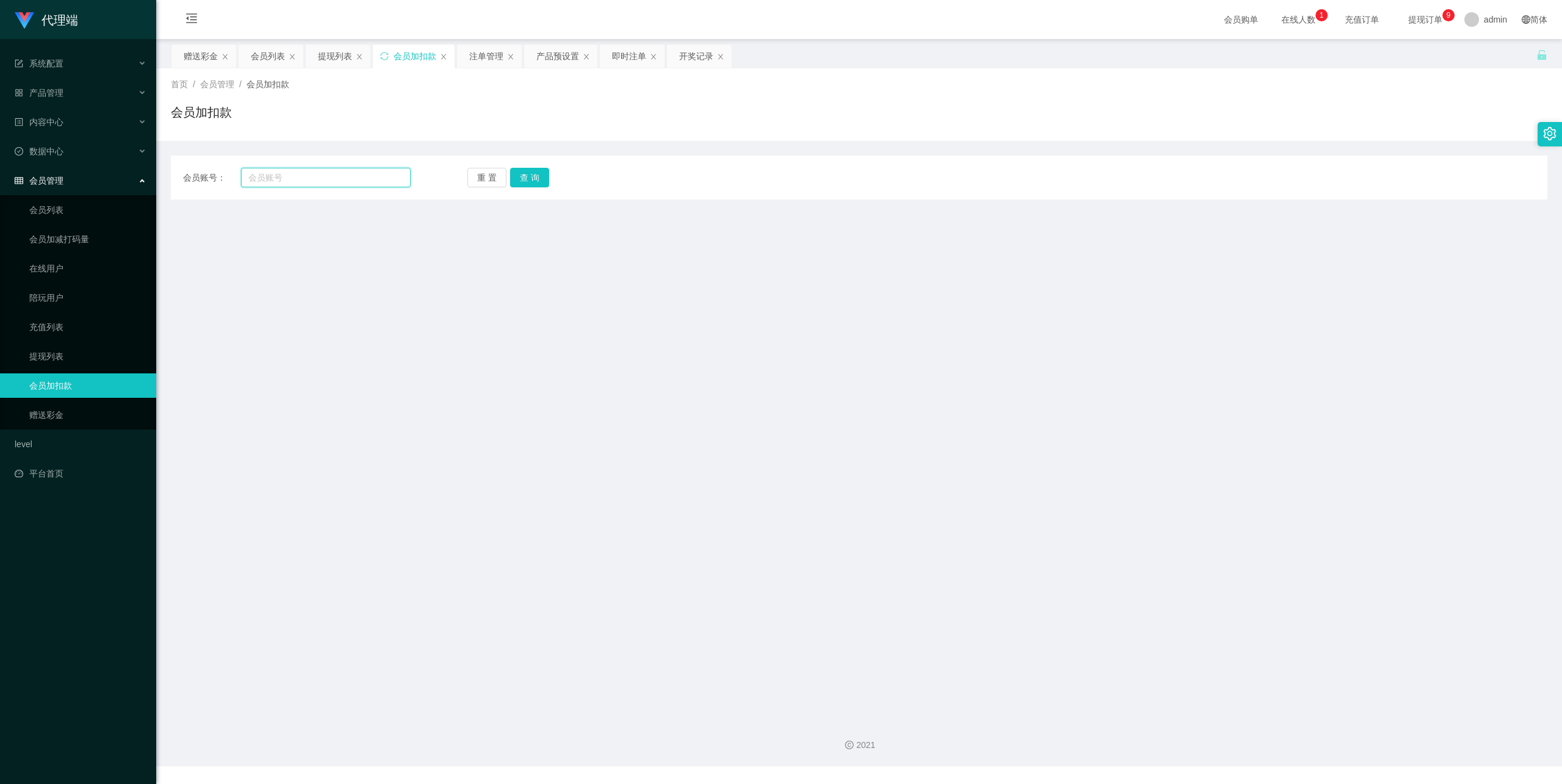
click at [308, 180] on input "text" at bounding box center [326, 177] width 169 height 20
paste input "tb892666169625"
type input "tb892666169625"
click at [531, 180] on button "查 询" at bounding box center [529, 177] width 39 height 20
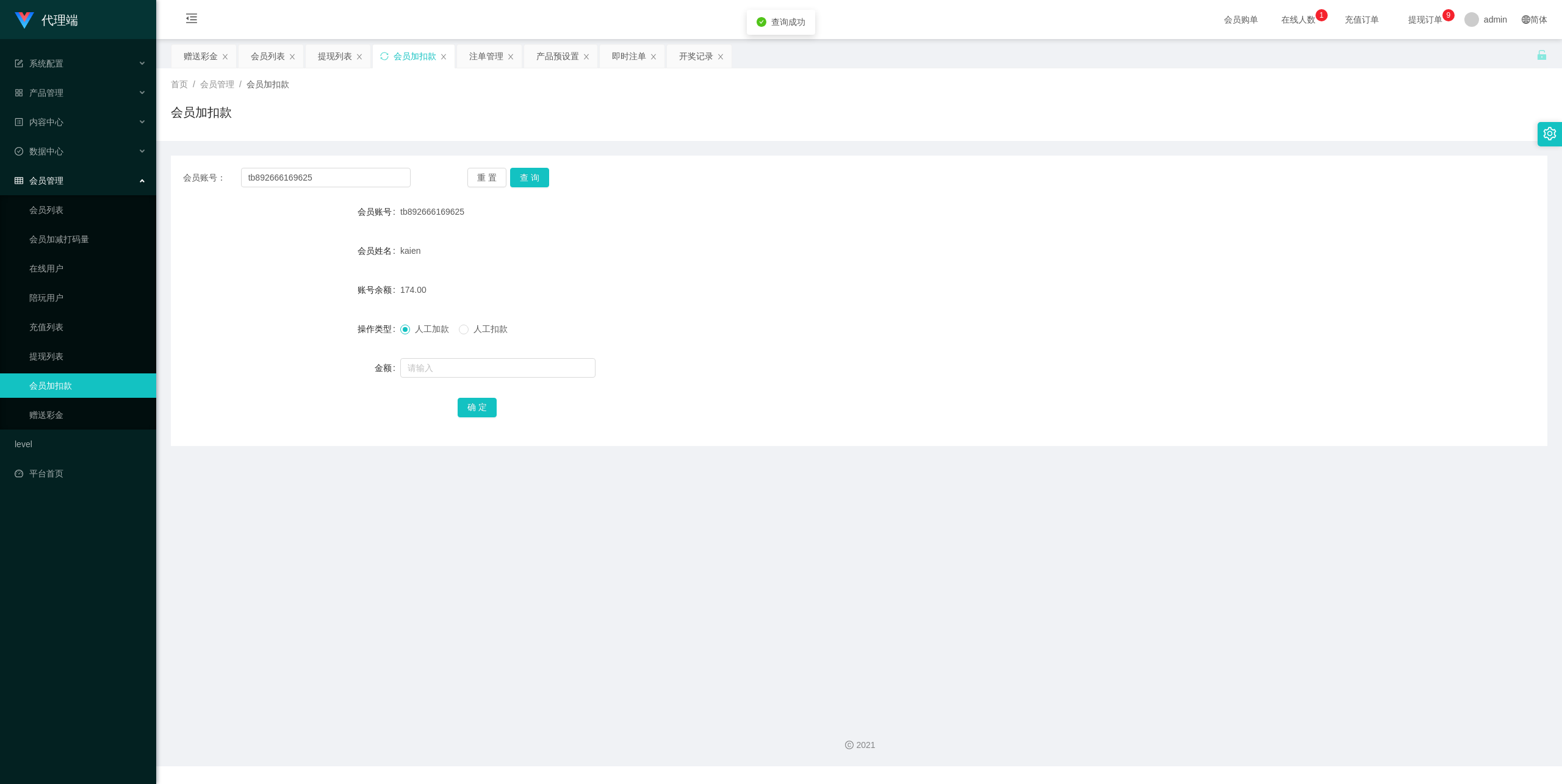
click at [479, 326] on span "人工扣款" at bounding box center [491, 328] width 44 height 9
click at [454, 360] on input "text" at bounding box center [497, 367] width 195 height 20
type input "166"
click at [469, 405] on button "确 定" at bounding box center [476, 407] width 39 height 20
click at [518, 179] on button "查 询" at bounding box center [529, 177] width 39 height 20
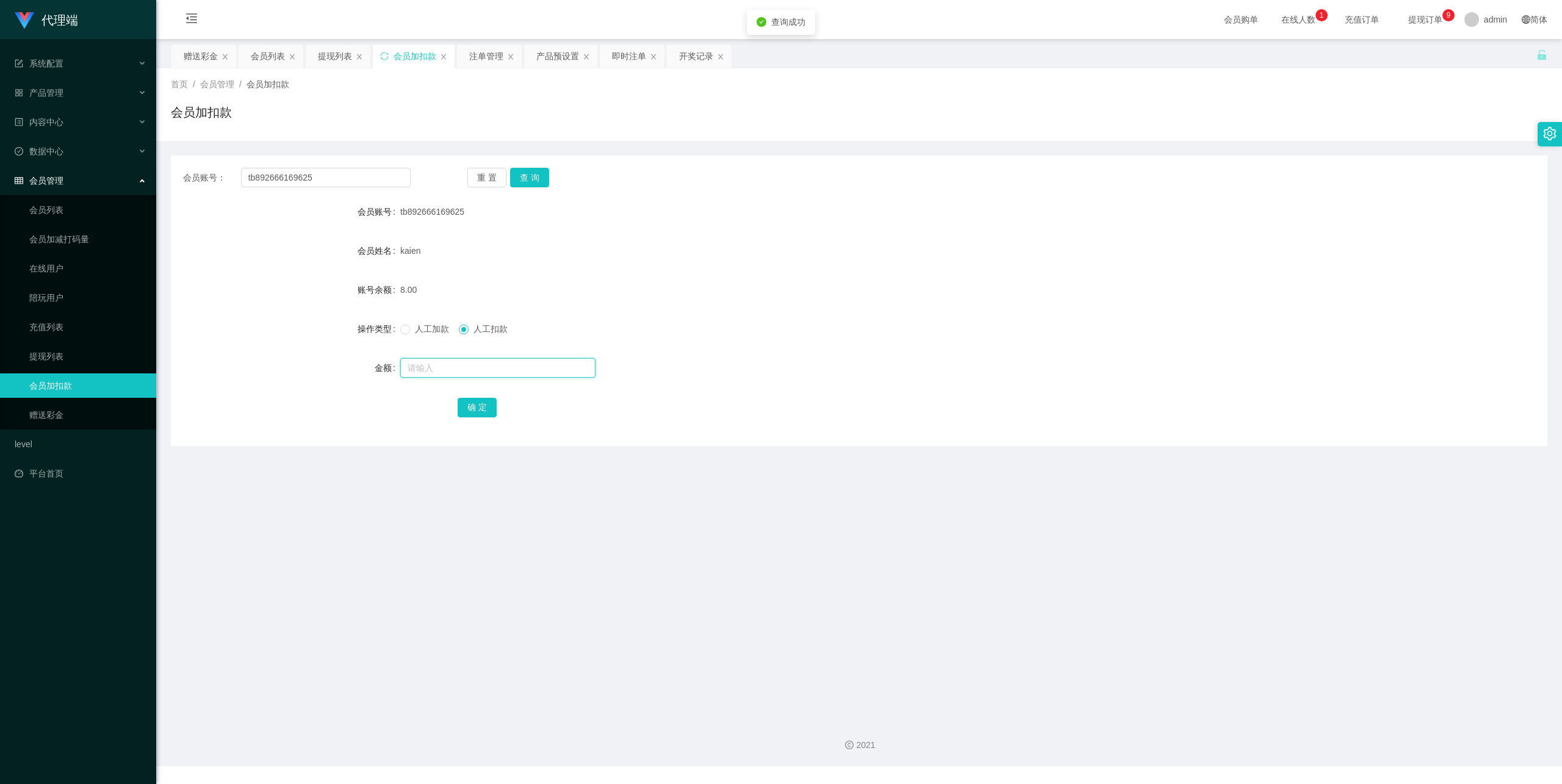
click at [452, 360] on input "text" at bounding box center [497, 367] width 195 height 20
drag, startPoint x: 415, startPoint y: 338, endPoint x: 415, endPoint y: 330, distance: 8.0
click at [415, 335] on div "人工加款 人工扣款" at bounding box center [801, 328] width 803 height 24
click at [415, 330] on span "人工加款" at bounding box center [431, 328] width 44 height 9
click at [77, 403] on link "赠送彩金" at bounding box center [88, 415] width 117 height 24
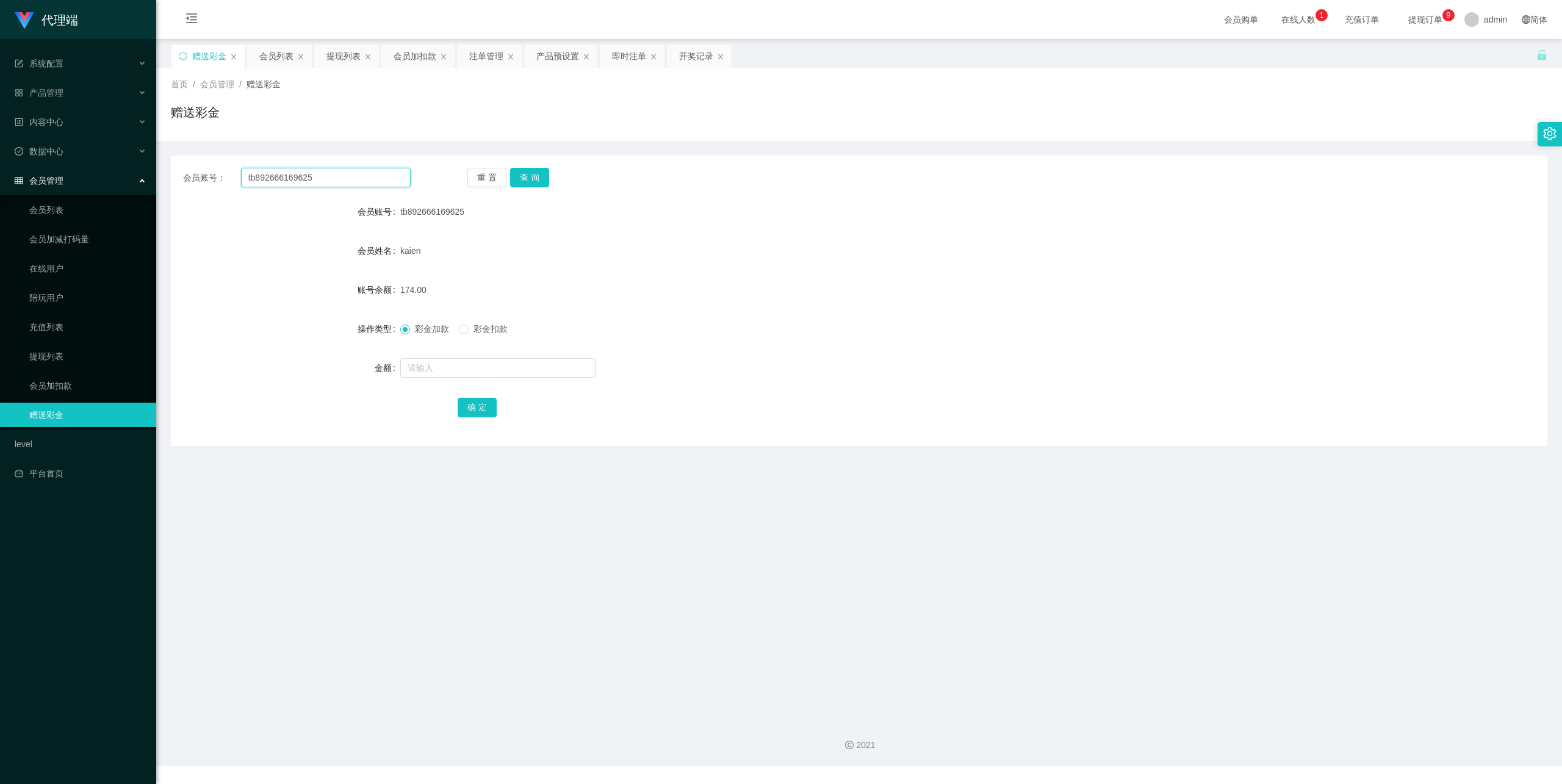
click at [298, 179] on input "tb892666169625" at bounding box center [326, 177] width 169 height 20
click at [426, 366] on input "text" at bounding box center [497, 367] width 195 height 20
type input "8"
click at [475, 406] on button "确 定" at bounding box center [476, 407] width 39 height 20
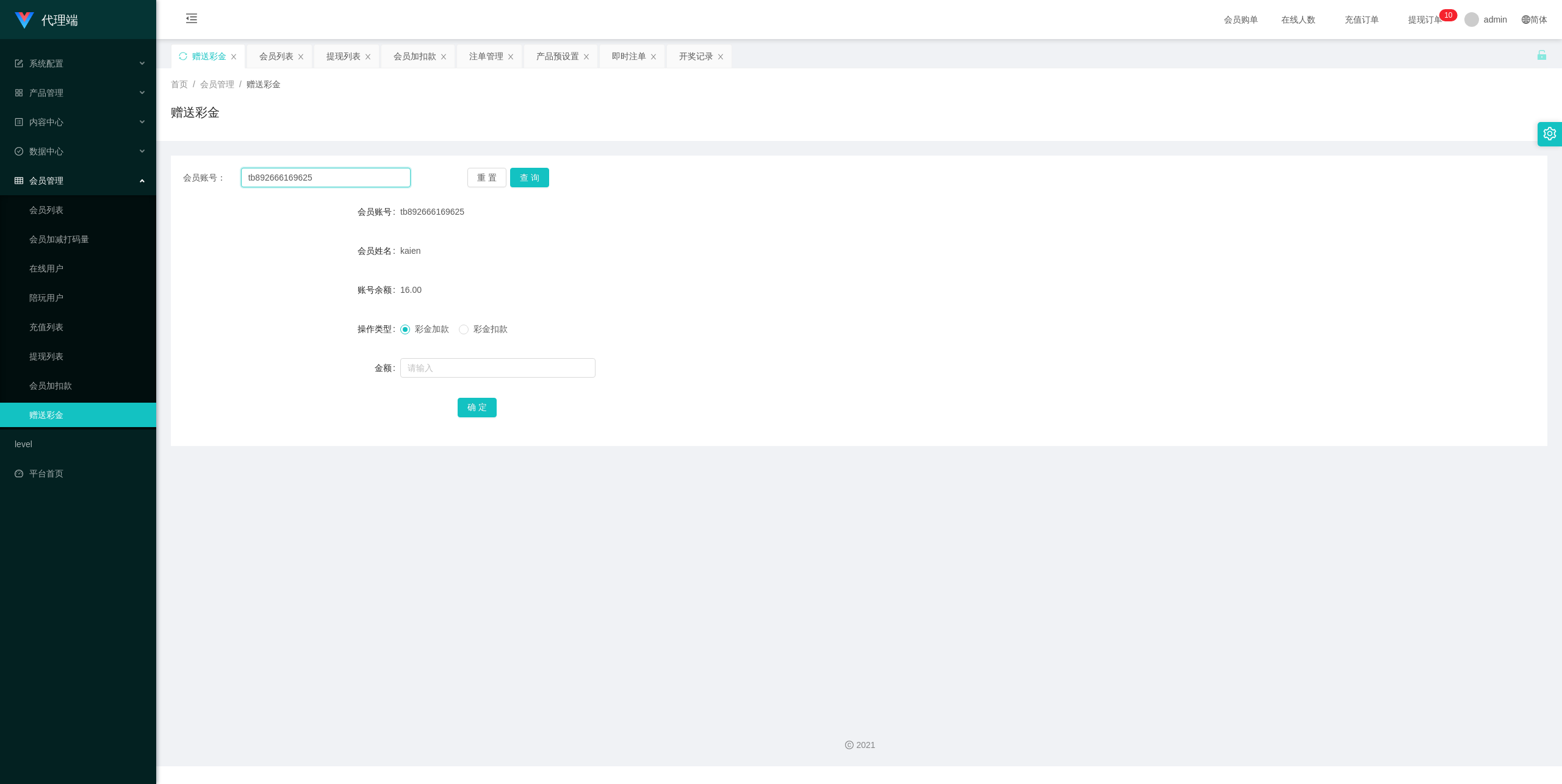
click at [318, 186] on input "tb892666169625" at bounding box center [326, 177] width 169 height 20
click at [535, 174] on button "查 询" at bounding box center [529, 177] width 39 height 20
click at [430, 366] on input "text" at bounding box center [497, 367] width 195 height 20
type input "38"
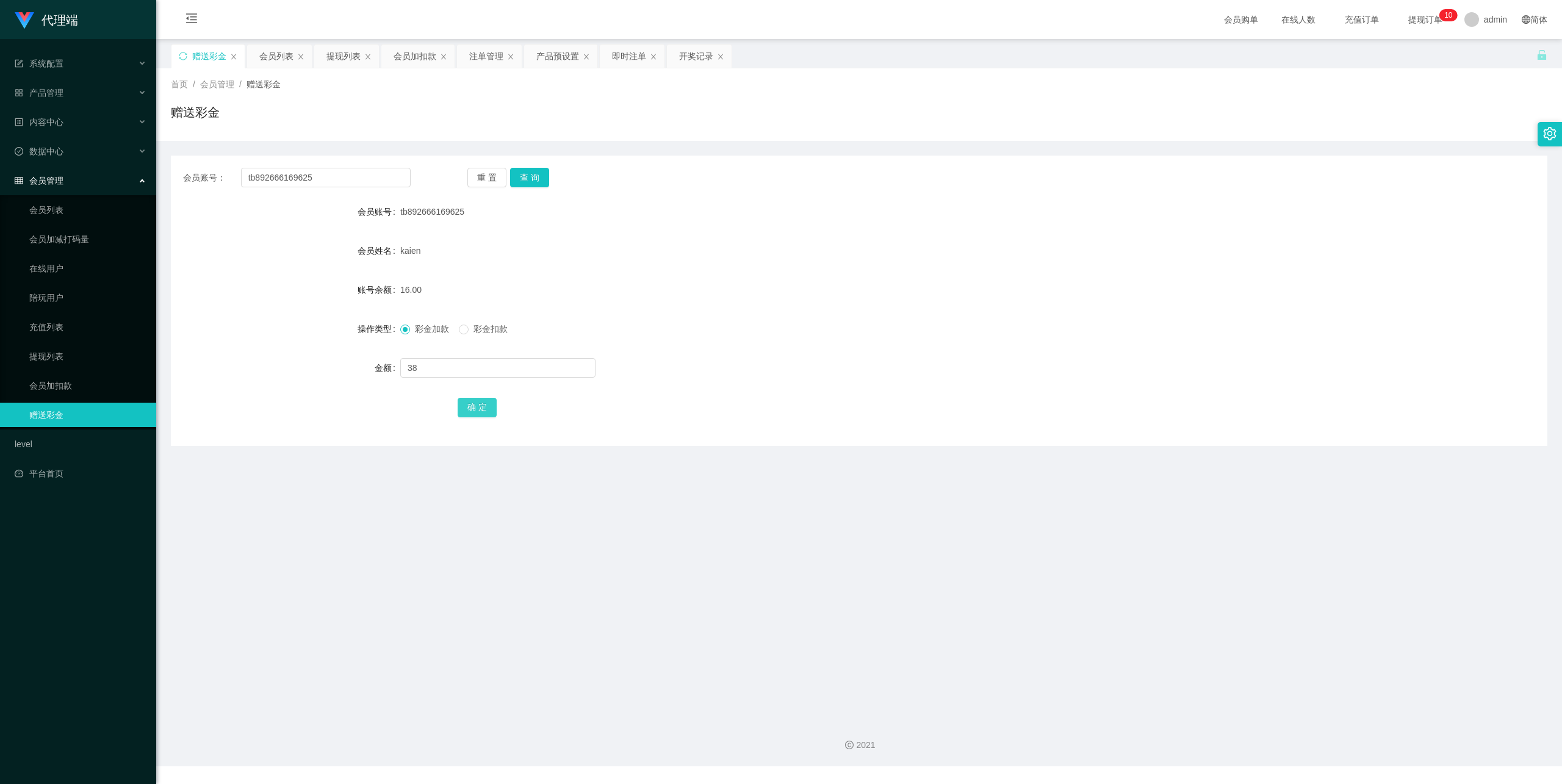
click at [475, 404] on button "确 定" at bounding box center [476, 407] width 39 height 20
click at [446, 369] on input "text" at bounding box center [497, 367] width 195 height 20
type input "8"
click at [469, 391] on form "会员账号 tb892666169625 会员姓名 kaien 账号余额 54.00 操作类型 彩金加款 彩金扣款 金额 8 确 定" at bounding box center [859, 309] width 1377 height 219
click at [471, 408] on button "确 定" at bounding box center [476, 407] width 39 height 20
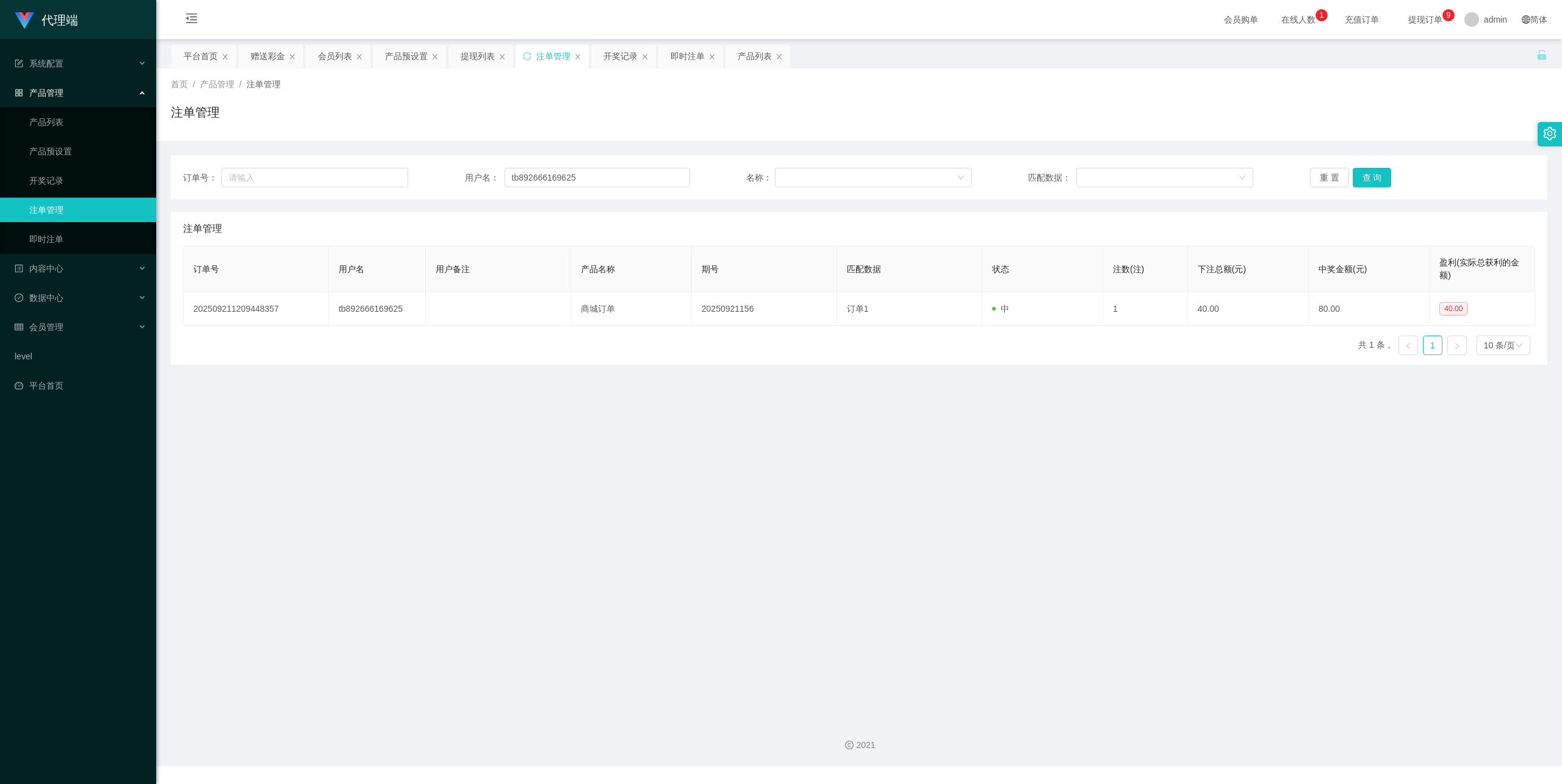
click at [1358, 178] on button "查 询" at bounding box center [1372, 177] width 39 height 20
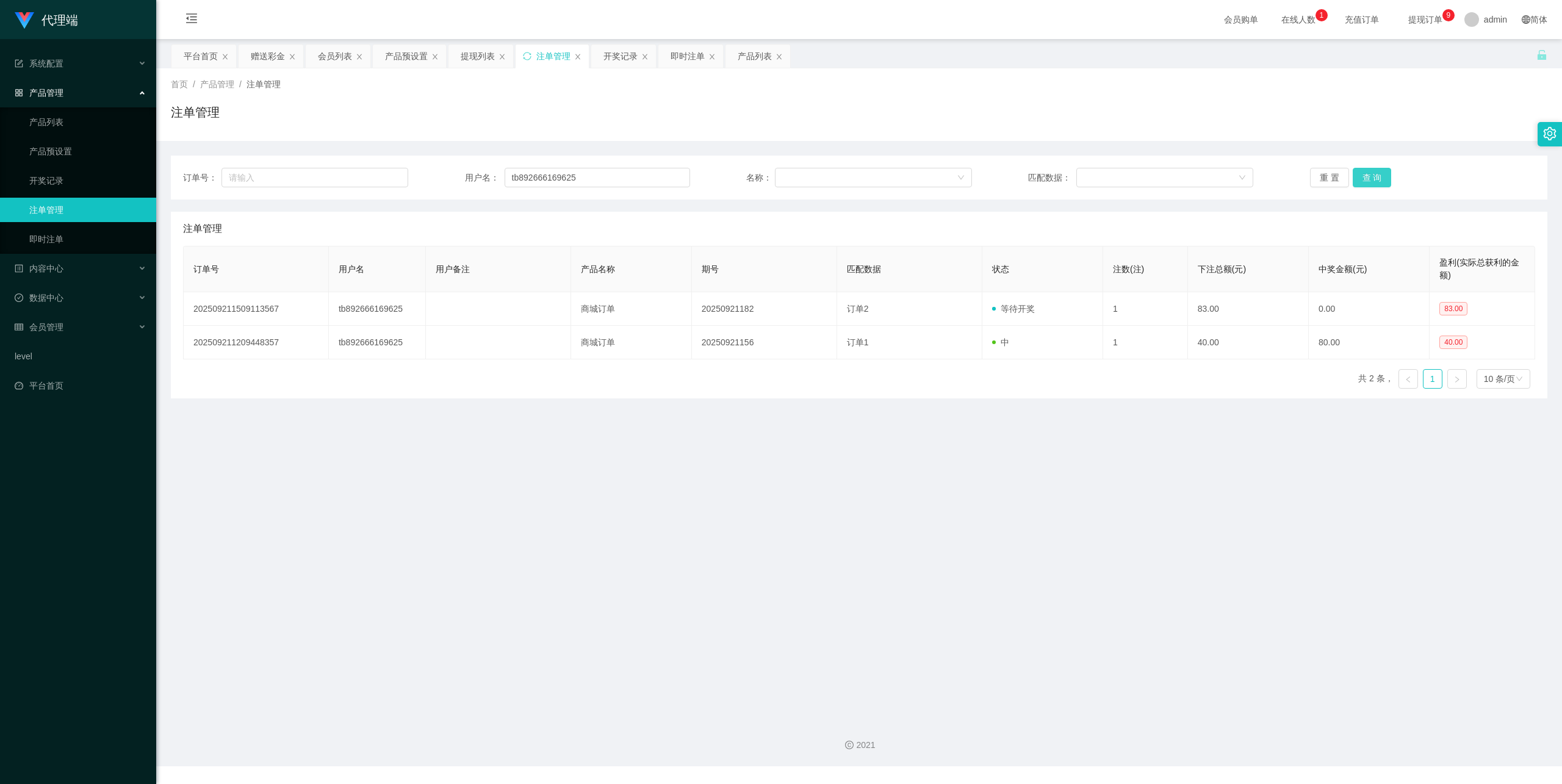
click at [1364, 174] on button "查 询" at bounding box center [1372, 177] width 39 height 20
click at [1362, 171] on button "查 询" at bounding box center [1372, 177] width 39 height 20
click at [1362, 171] on div "重 置 查 询" at bounding box center [1422, 177] width 225 height 20
drag, startPoint x: 1344, startPoint y: 110, endPoint x: 1377, endPoint y: 78, distance: 46.0
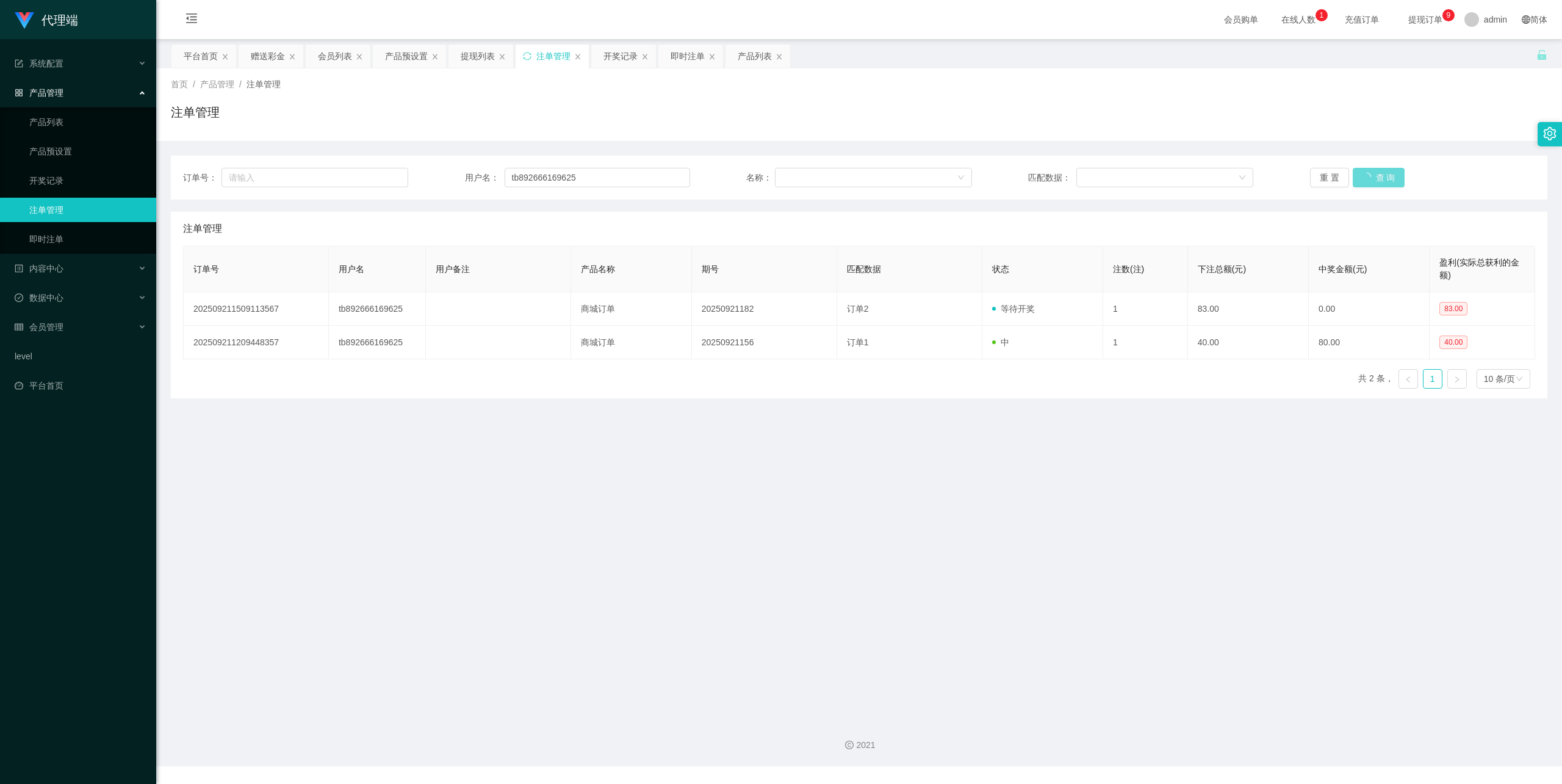
click at [1343, 110] on div "注单管理" at bounding box center [859, 118] width 1377 height 28
click at [1380, 178] on div "重 置 查 询" at bounding box center [1422, 177] width 225 height 20
click at [1360, 178] on div "重 置 查 询" at bounding box center [1422, 177] width 225 height 20
click at [1377, 180] on div "重 置 查 询" at bounding box center [1422, 177] width 225 height 20
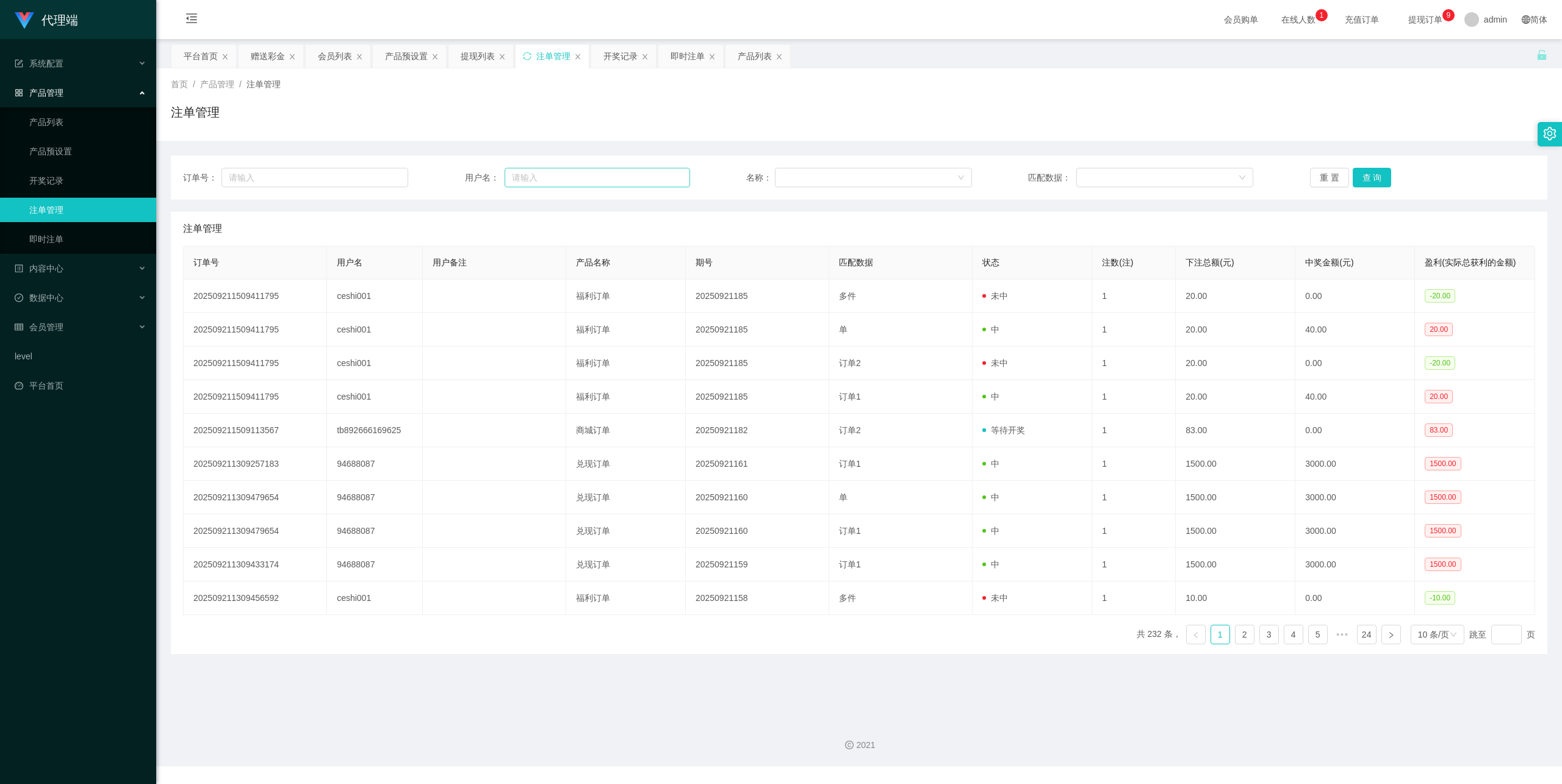
click at [572, 176] on input "text" at bounding box center [597, 177] width 185 height 20
type input "💰 当前未结算累计薪资：S$8 × 241"
drag, startPoint x: 555, startPoint y: 180, endPoint x: 951, endPoint y: 145, distance: 397.5
click at [555, 180] on input "text" at bounding box center [597, 177] width 185 height 20
paste input "tb892666169625"
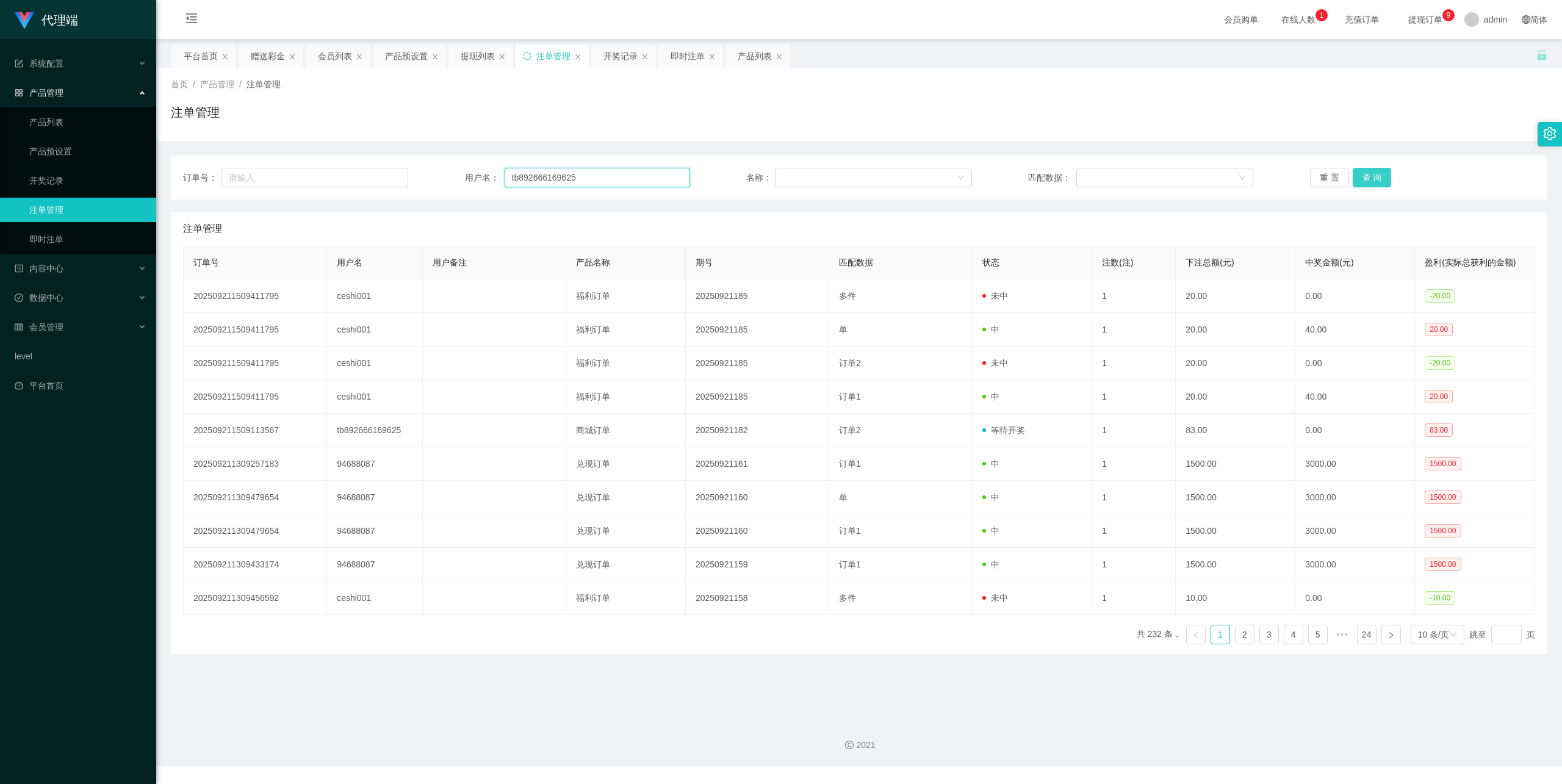
type input "tb892666169625"
click at [1353, 178] on button "查 询" at bounding box center [1372, 177] width 39 height 20
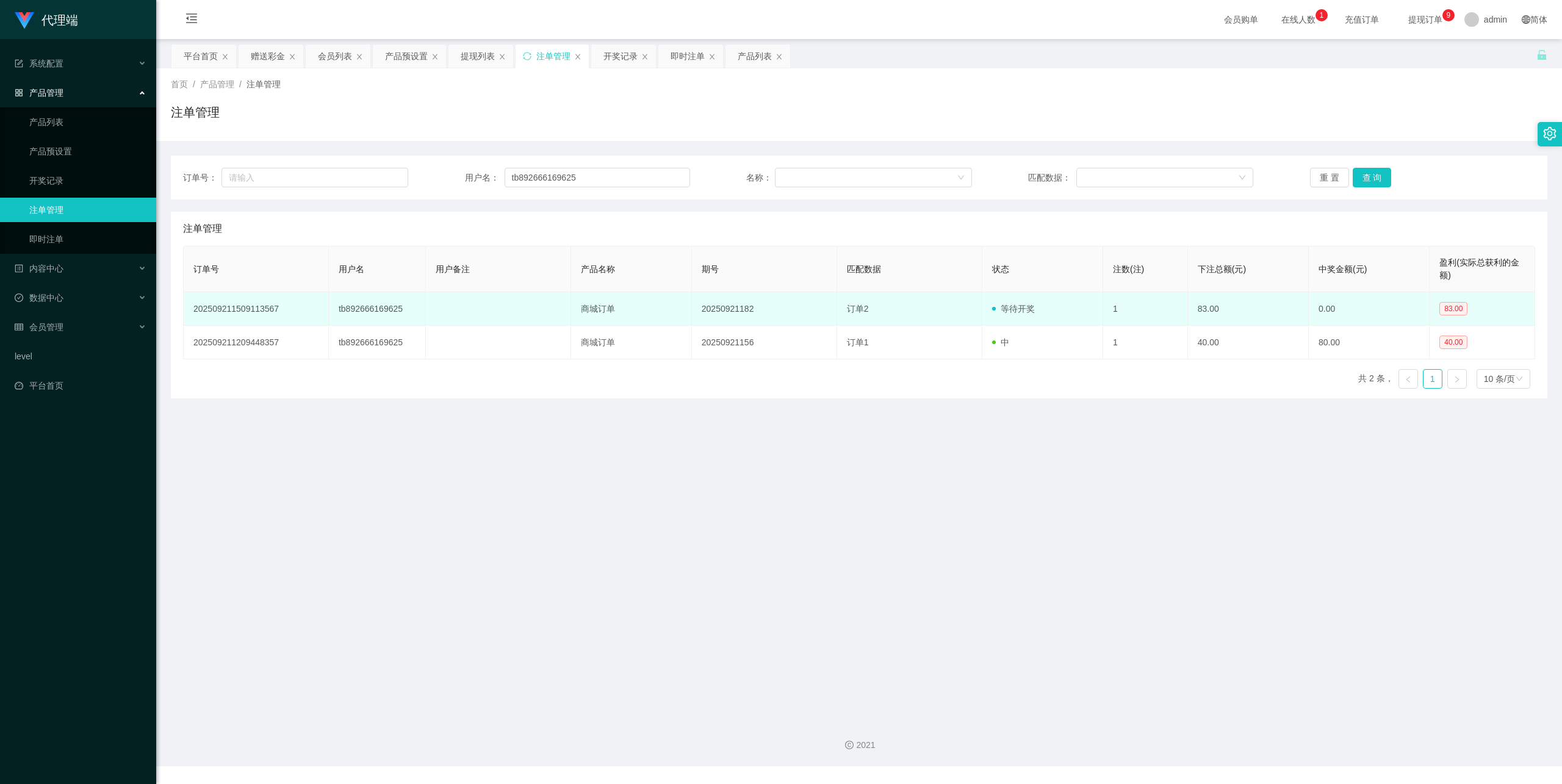
click at [924, 308] on td "订单2" at bounding box center [910, 309] width 145 height 34
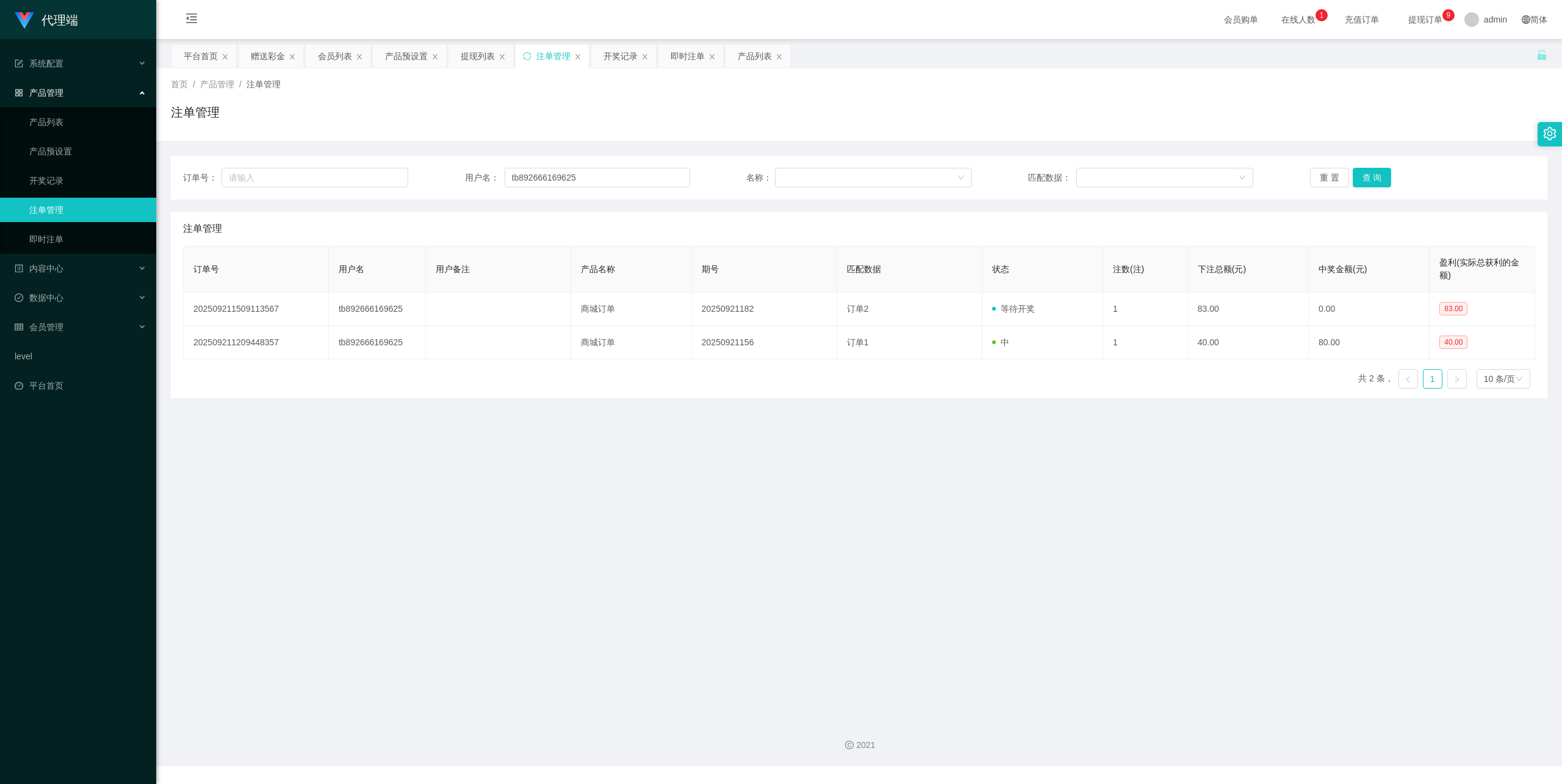
drag, startPoint x: 996, startPoint y: 312, endPoint x: 1073, endPoint y: 284, distance: 81.9
click at [997, 312] on span "等待开奖" at bounding box center [1013, 309] width 42 height 9
click at [1372, 176] on button "查 询" at bounding box center [1372, 177] width 39 height 20
click at [1373, 176] on button "查 询" at bounding box center [1372, 177] width 39 height 20
click at [583, 181] on input "tb892666169625" at bounding box center [597, 177] width 185 height 20
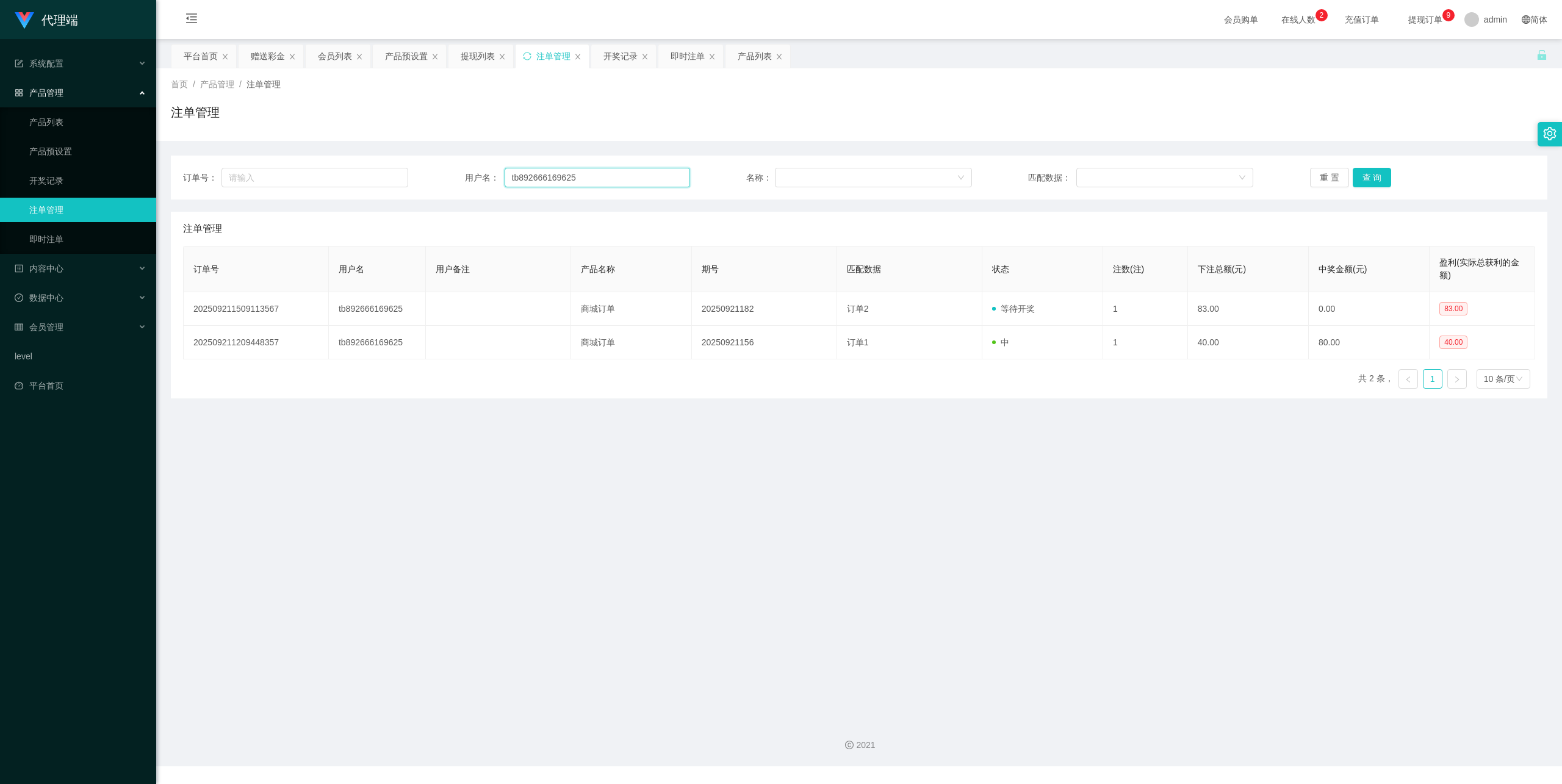
click at [583, 181] on input "tb892666169625" at bounding box center [597, 177] width 185 height 20
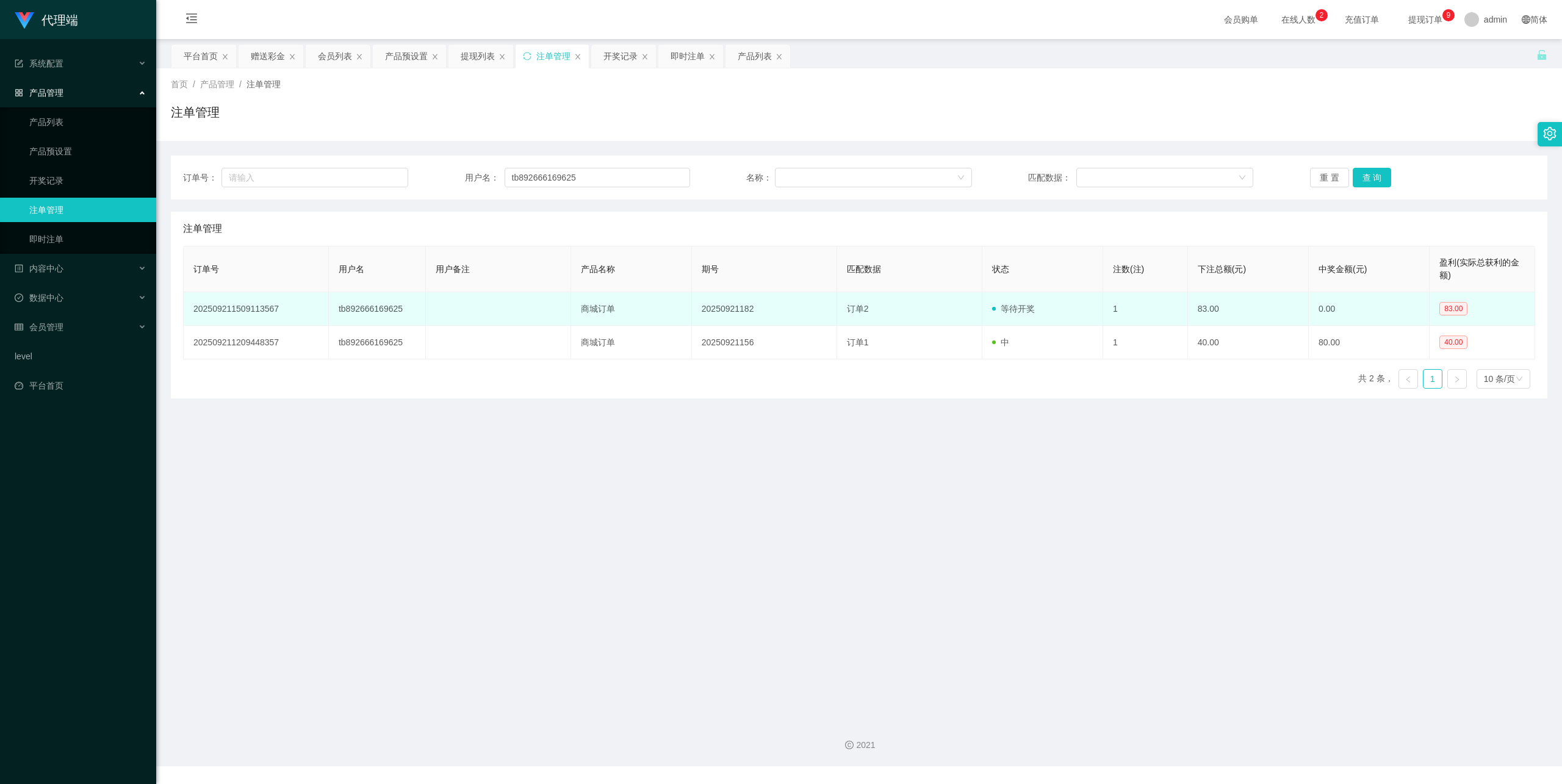
click at [265, 308] on td "202509211509113567" at bounding box center [256, 309] width 145 height 34
copy td "202509211509113567"
click at [710, 308] on td "20250921182" at bounding box center [765, 309] width 145 height 34
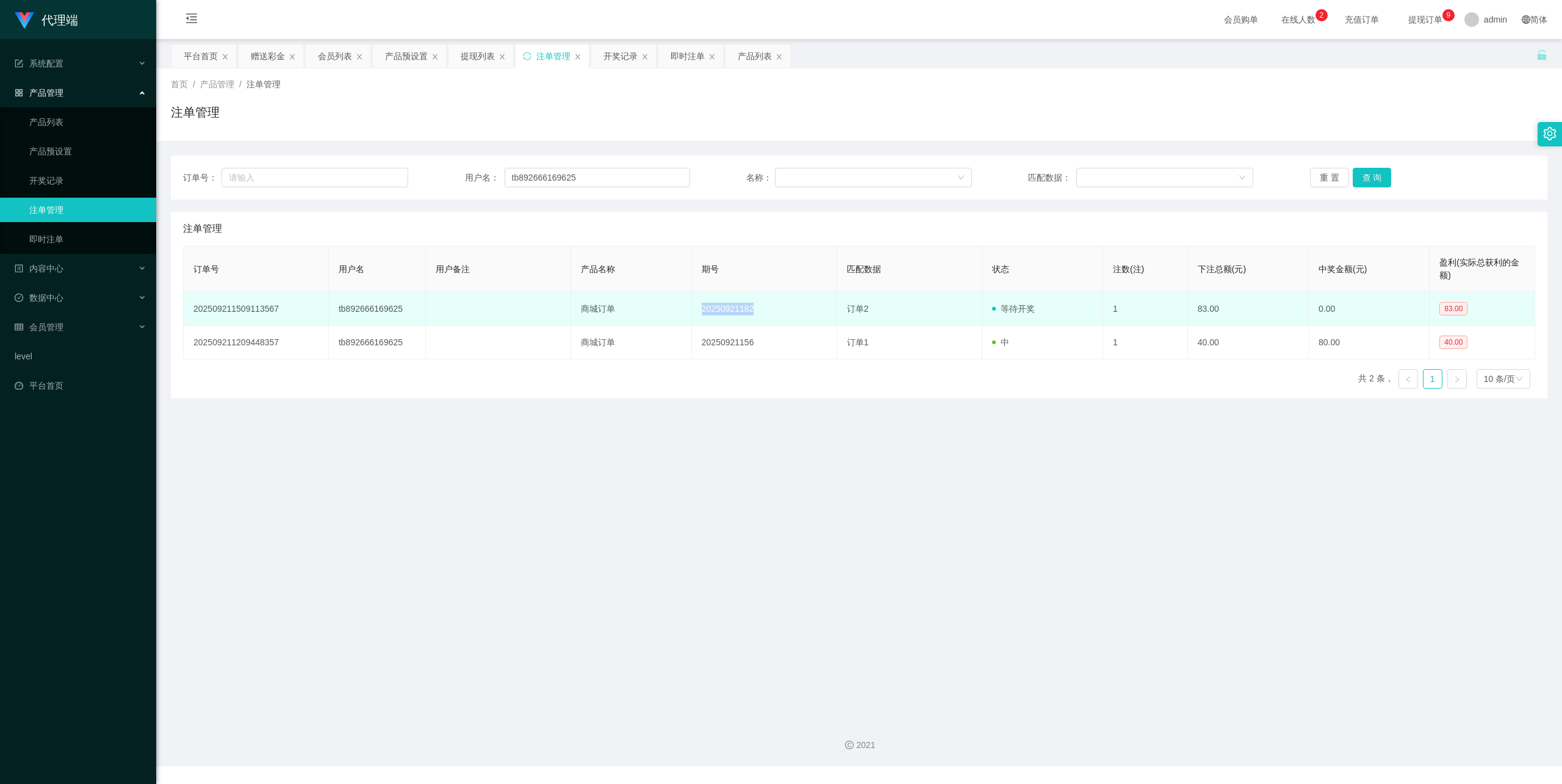
copy td "20250921182"
click at [846, 308] on span "订单2" at bounding box center [857, 309] width 22 height 9
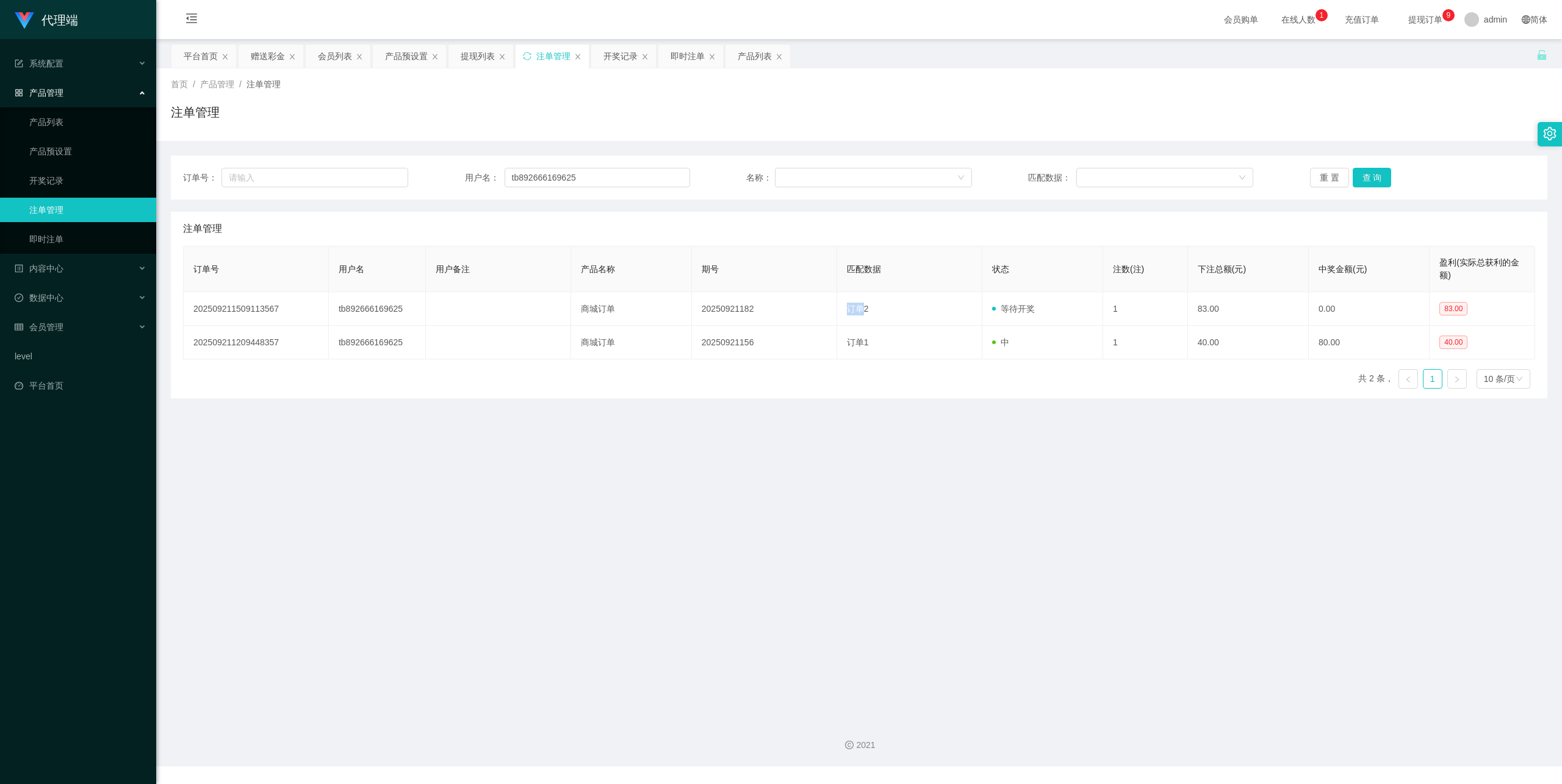
copy span "订单"
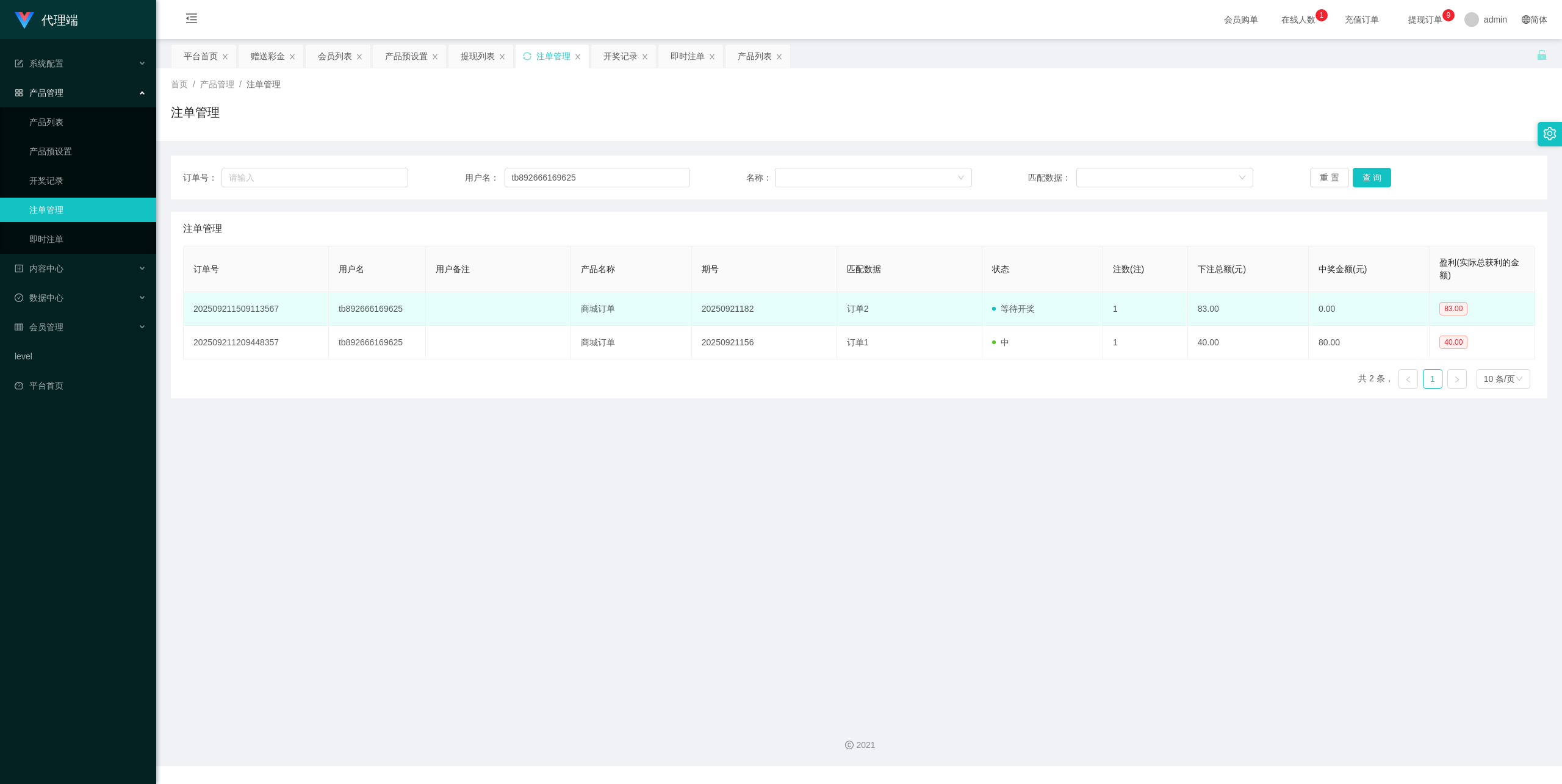
click at [866, 303] on td "订单2" at bounding box center [910, 309] width 145 height 34
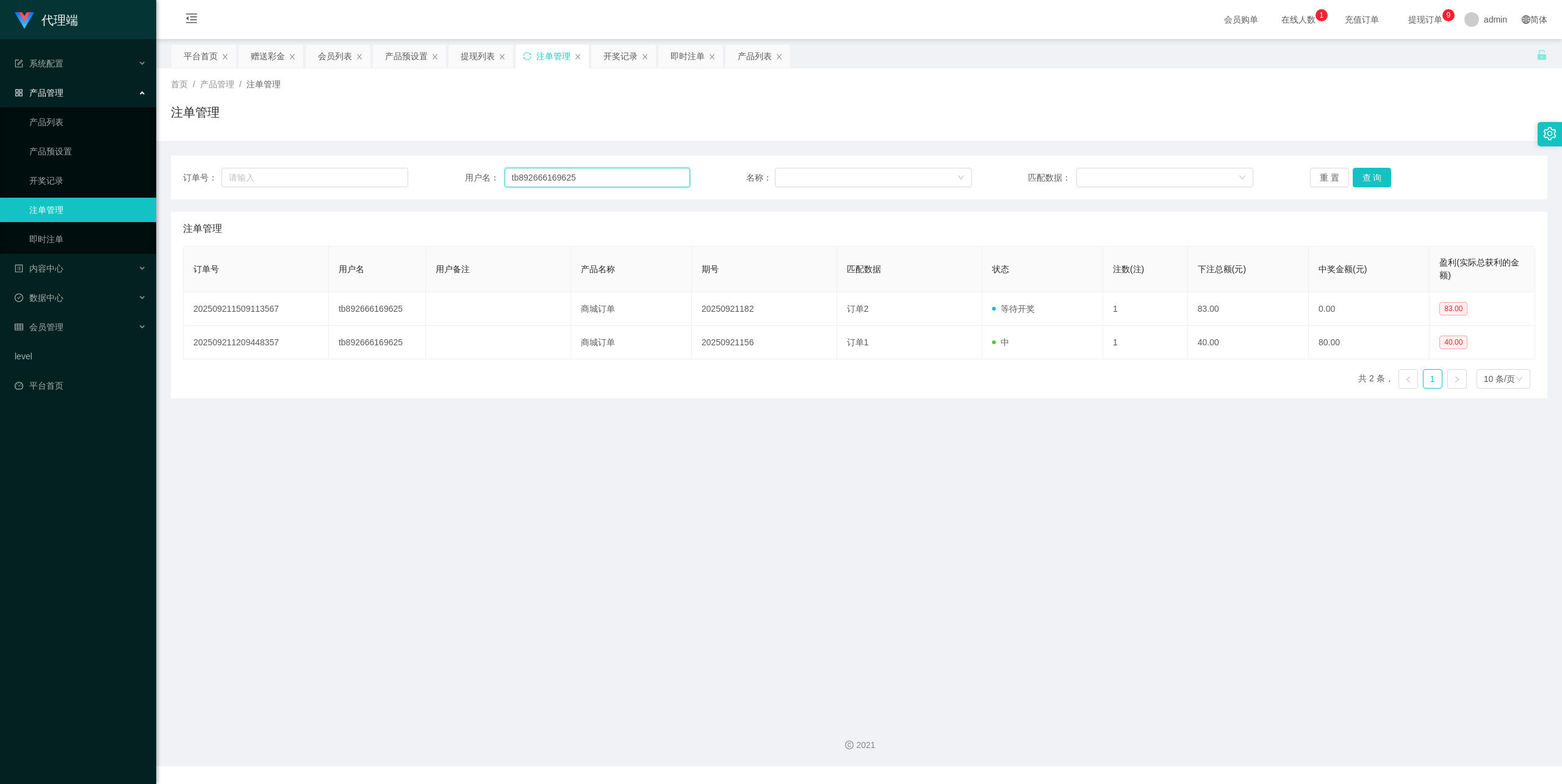
click at [556, 176] on input "tb892666169625" at bounding box center [597, 177] width 185 height 20
click at [1358, 178] on button "查 询" at bounding box center [1372, 177] width 39 height 20
